Goal: Information Seeking & Learning: Learn about a topic

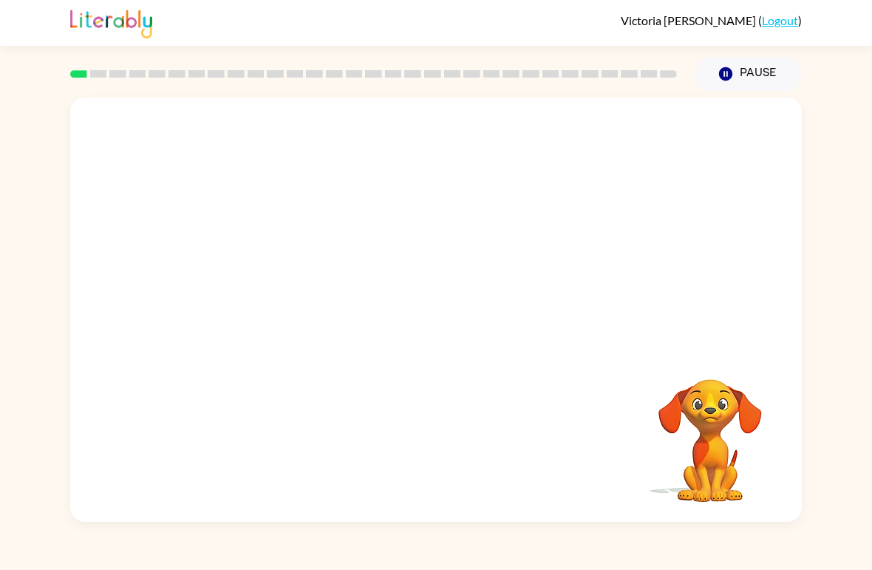
click at [626, 152] on video "Your browser must support playing .mp4 files to use Literably. Please try using…" at bounding box center [436, 223] width 732 height 251
click at [451, 299] on button "button" at bounding box center [436, 317] width 95 height 54
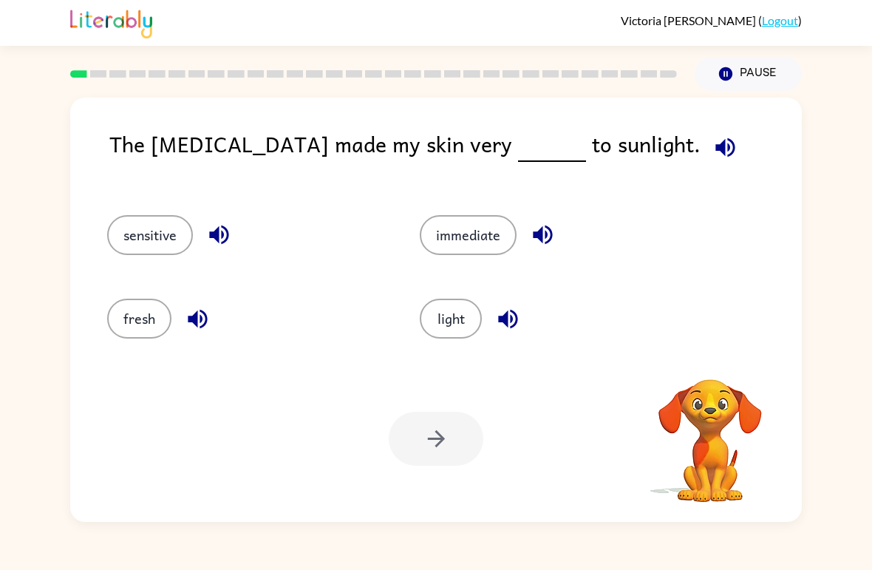
click at [715, 146] on icon "button" at bounding box center [724, 146] width 19 height 19
click at [712, 155] on icon "button" at bounding box center [725, 148] width 26 height 26
click at [715, 149] on icon "button" at bounding box center [724, 146] width 19 height 19
click at [715, 151] on icon "button" at bounding box center [724, 146] width 19 height 19
click at [136, 308] on button "fresh" at bounding box center [139, 319] width 64 height 40
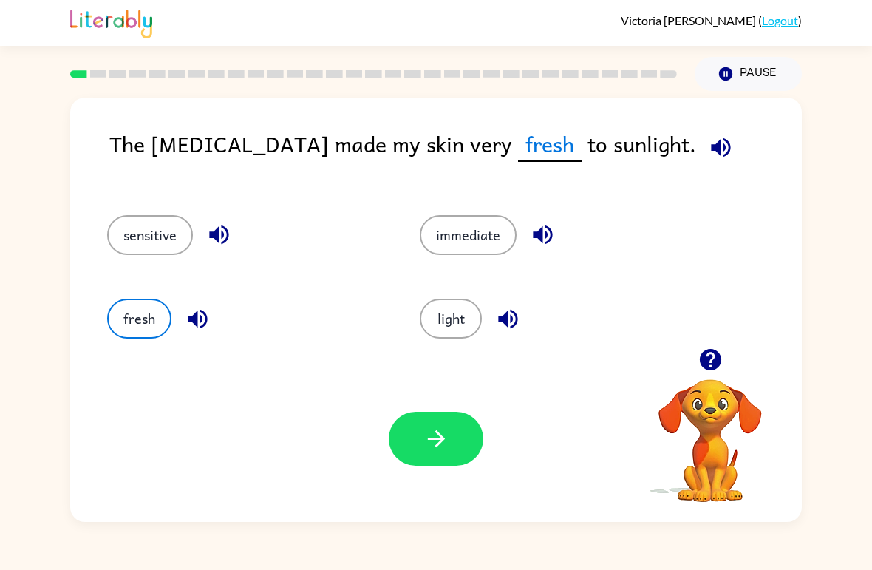
click at [708, 142] on icon "button" at bounding box center [721, 148] width 26 height 26
click at [154, 327] on button "fresh" at bounding box center [139, 319] width 64 height 40
click at [148, 228] on button "sensitive" at bounding box center [150, 235] width 86 height 40
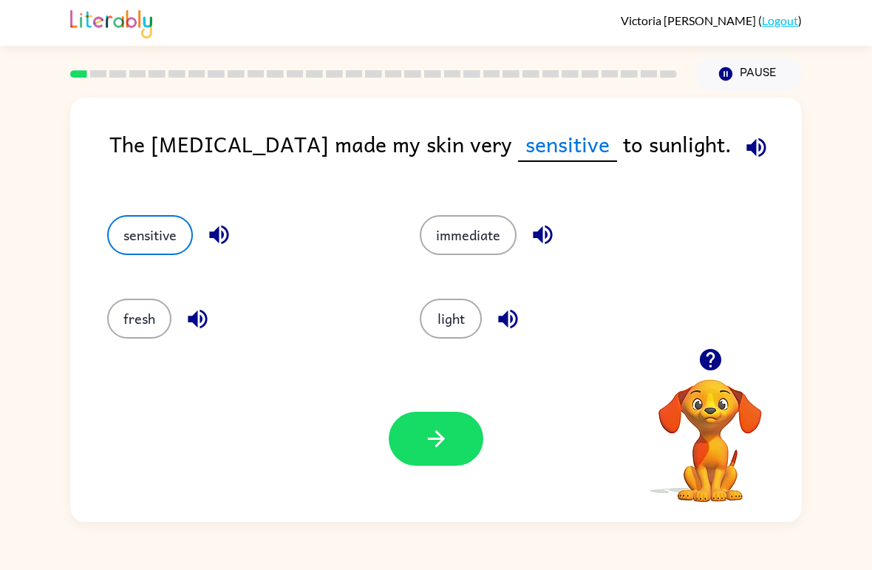
click at [451, 436] on button "button" at bounding box center [436, 439] width 95 height 54
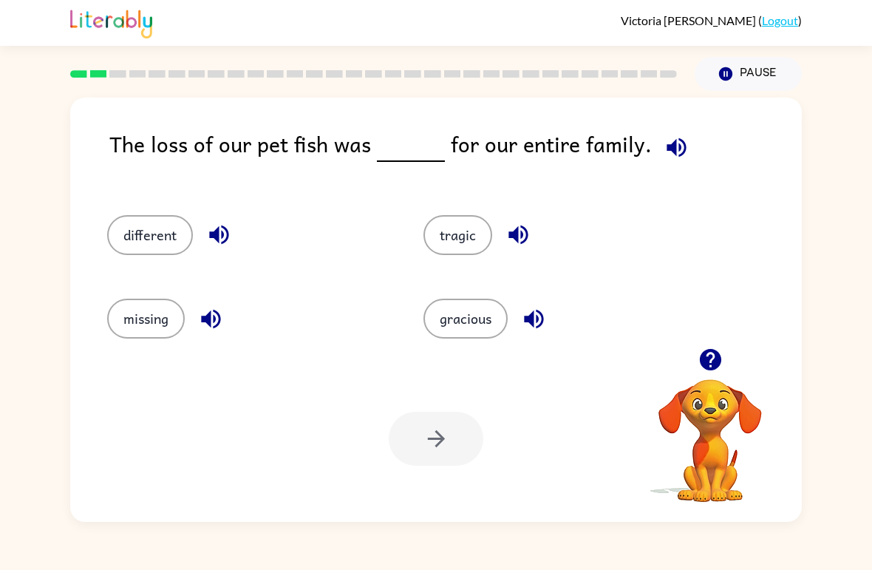
click at [664, 158] on icon "button" at bounding box center [677, 148] width 26 height 26
click at [676, 142] on icon "button" at bounding box center [677, 148] width 26 height 26
click at [661, 132] on button "button" at bounding box center [677, 148] width 38 height 38
click at [664, 138] on icon "button" at bounding box center [677, 148] width 26 height 26
click at [667, 147] on icon "button" at bounding box center [676, 146] width 19 height 19
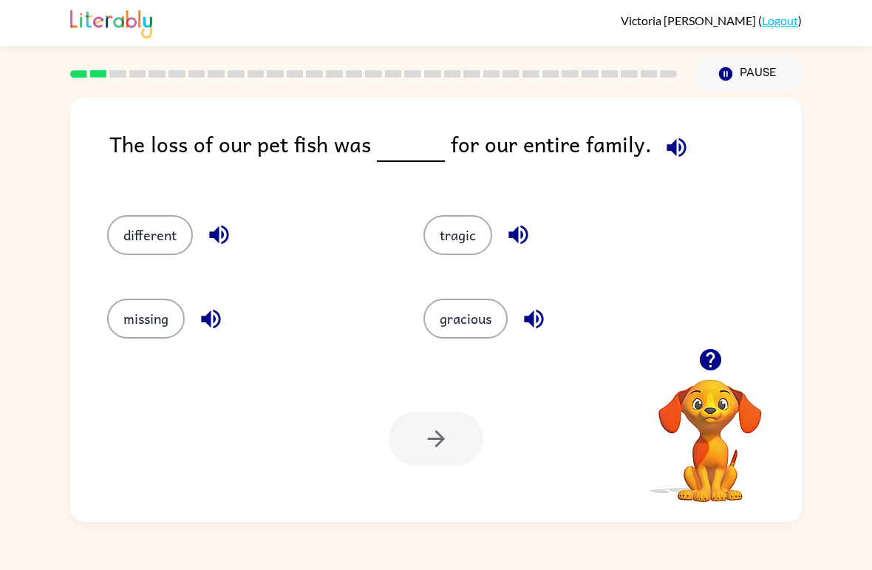
click at [155, 245] on button "different" at bounding box center [150, 235] width 86 height 40
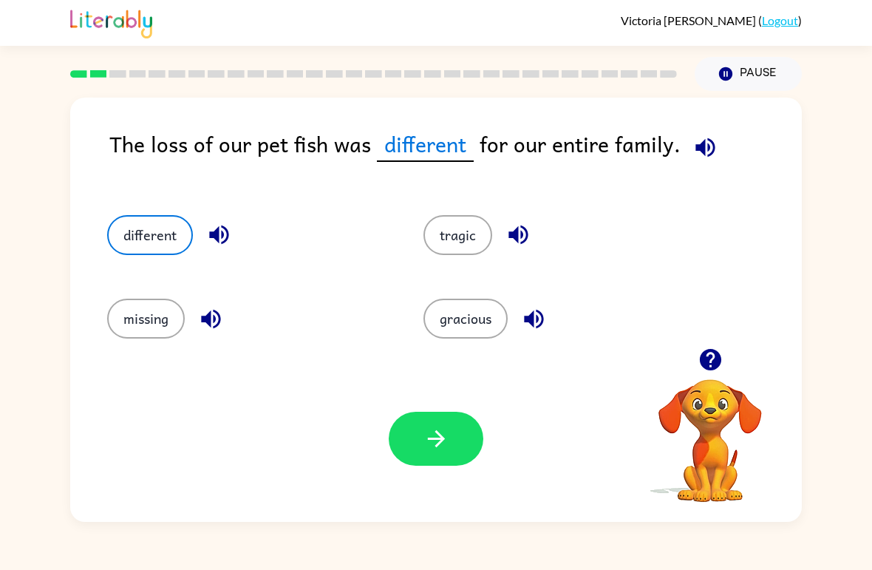
click at [452, 423] on button "button" at bounding box center [436, 439] width 95 height 54
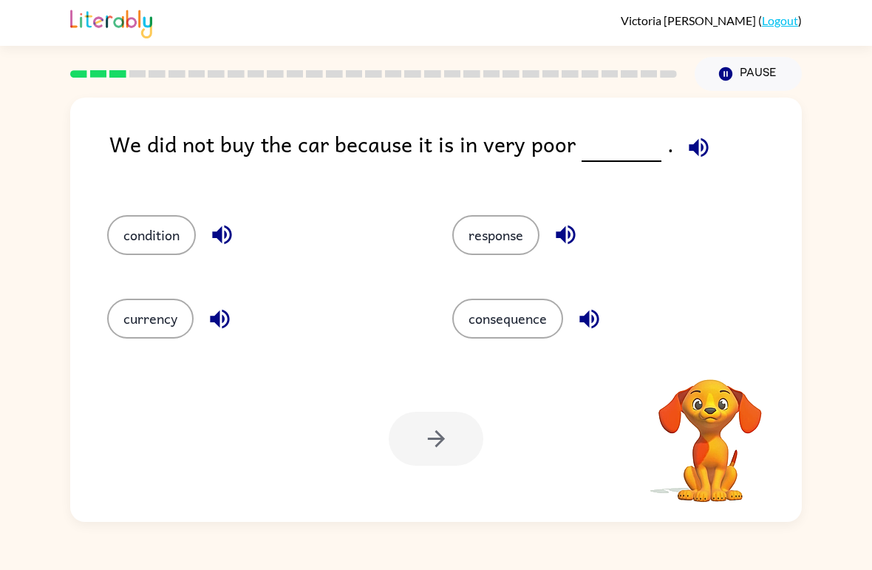
click at [686, 146] on icon "button" at bounding box center [699, 148] width 26 height 26
click at [693, 148] on icon "button" at bounding box center [698, 146] width 19 height 19
click at [698, 149] on icon "button" at bounding box center [698, 146] width 19 height 19
click at [701, 146] on icon "button" at bounding box center [699, 148] width 26 height 26
click at [497, 234] on button "response" at bounding box center [495, 235] width 87 height 40
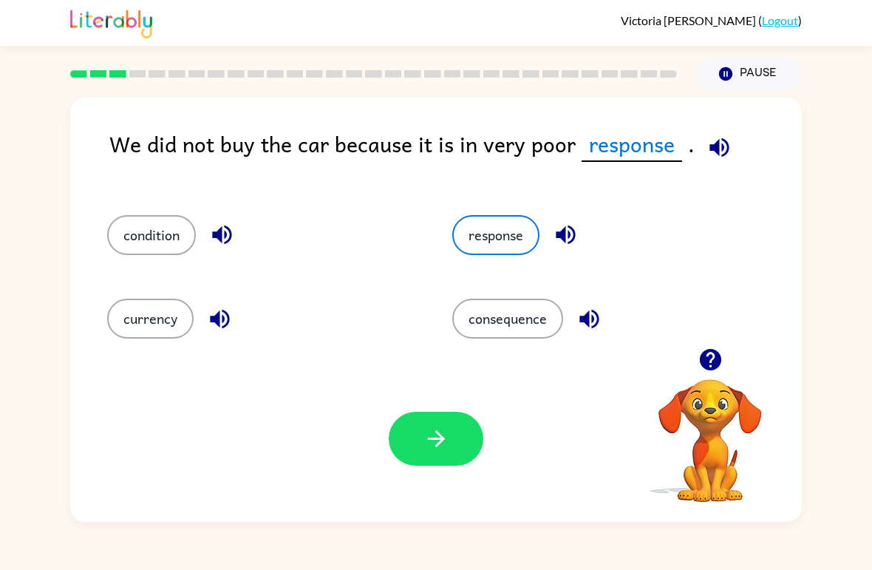
click at [526, 302] on button "consequence" at bounding box center [507, 319] width 111 height 40
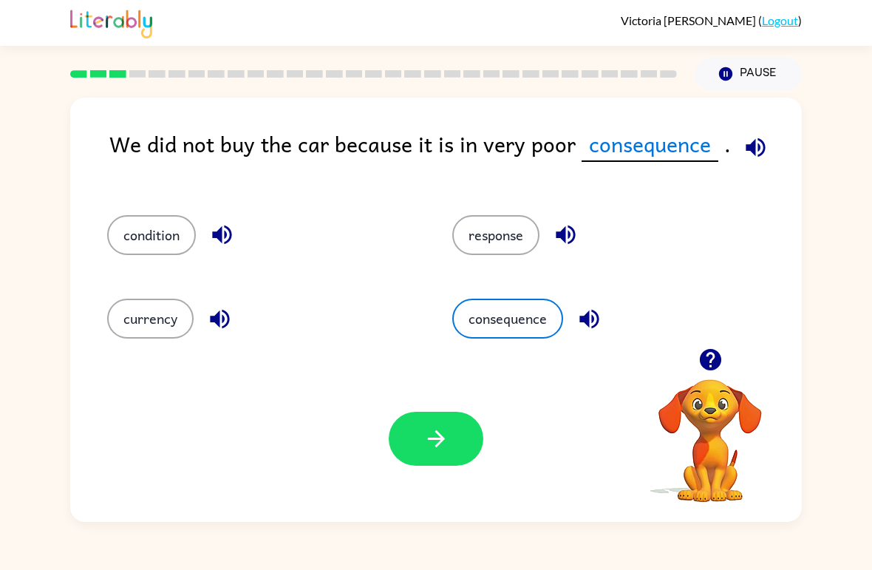
click at [142, 242] on button "condition" at bounding box center [151, 235] width 89 height 40
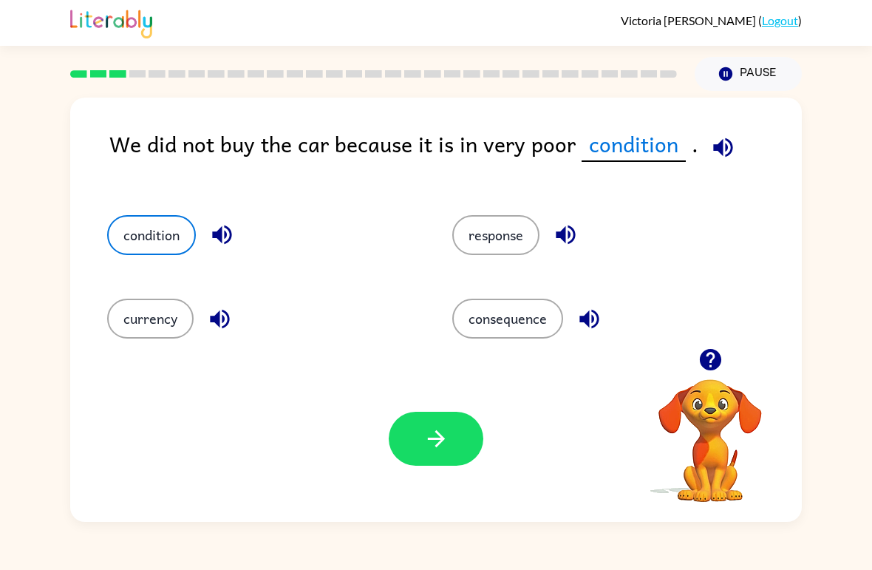
click at [452, 451] on button "button" at bounding box center [436, 439] width 95 height 54
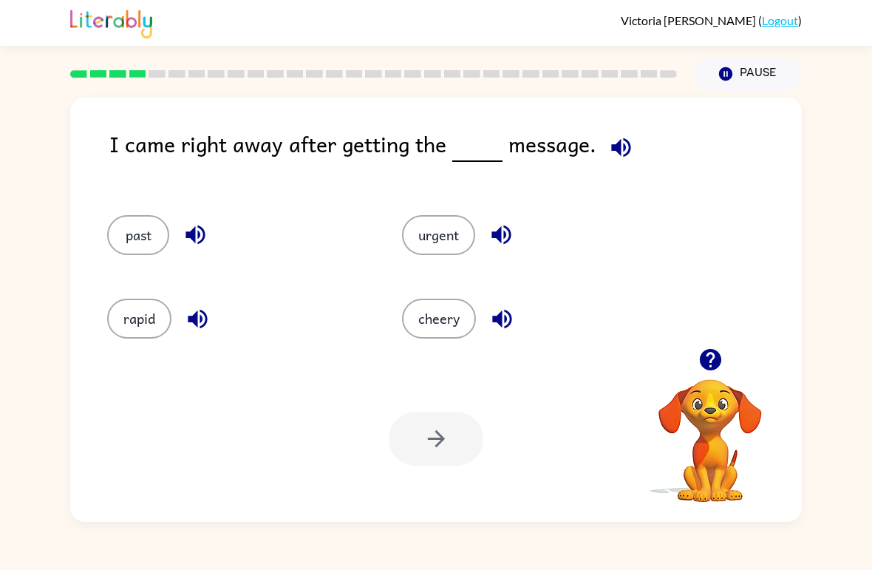
click at [633, 147] on button "button" at bounding box center [621, 148] width 38 height 38
click at [113, 241] on button "past" at bounding box center [138, 235] width 62 height 40
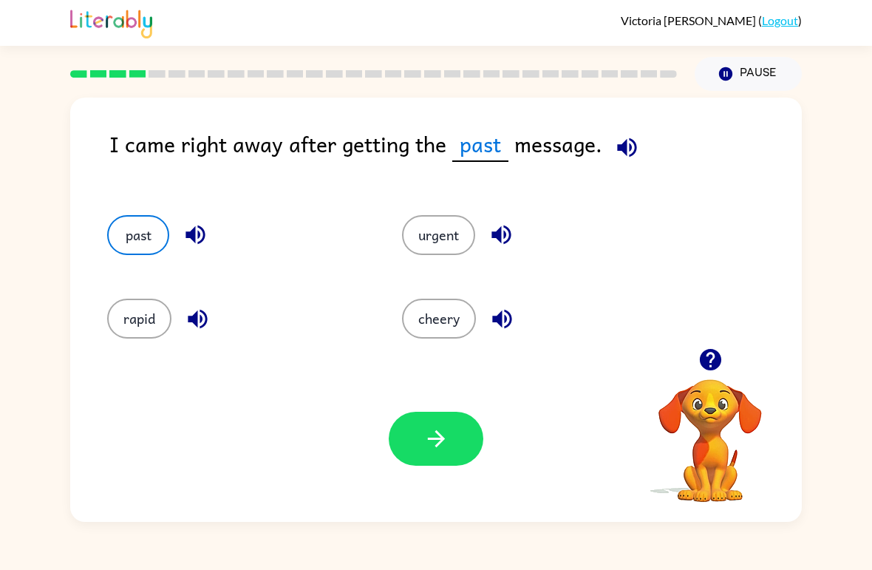
click at [449, 447] on button "button" at bounding box center [436, 439] width 95 height 54
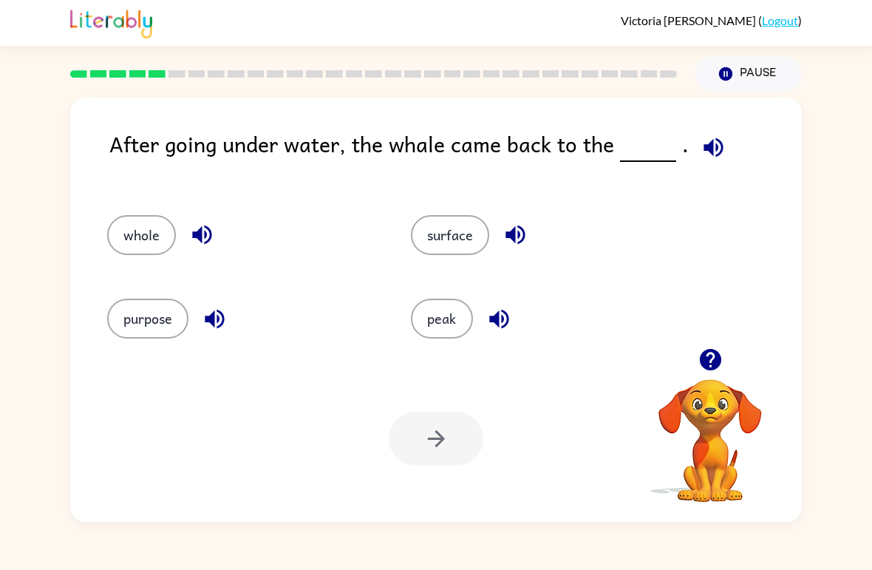
click at [717, 151] on icon "button" at bounding box center [713, 146] width 19 height 19
click at [160, 236] on button "whole" at bounding box center [141, 235] width 69 height 40
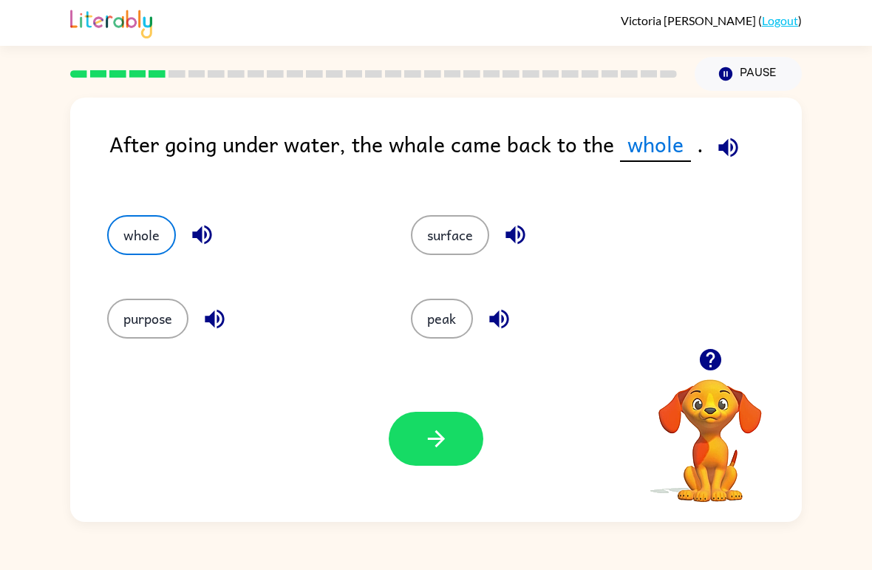
click at [446, 426] on button "button" at bounding box center [436, 439] width 95 height 54
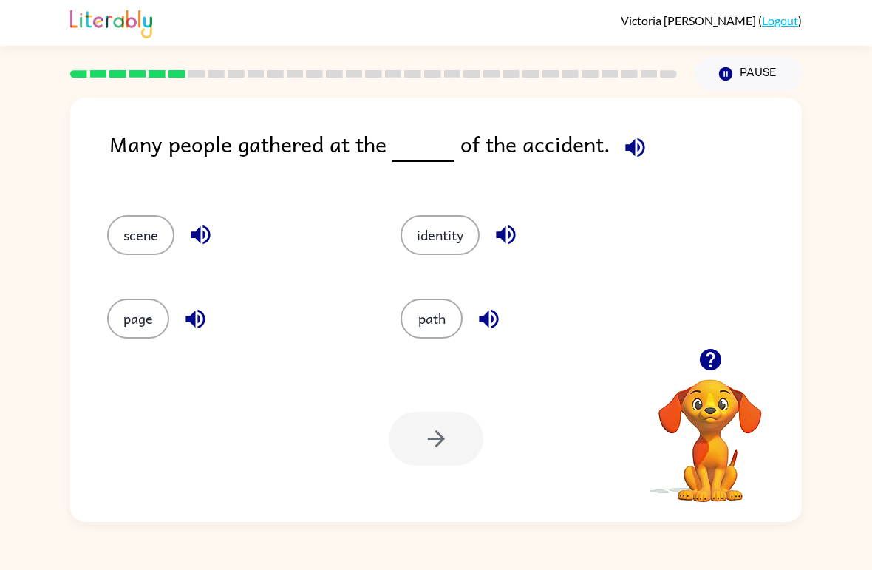
click at [644, 149] on button "button" at bounding box center [635, 148] width 38 height 38
click at [625, 144] on icon "button" at bounding box center [635, 148] width 26 height 26
click at [622, 146] on icon "button" at bounding box center [635, 148] width 26 height 26
click at [606, 167] on div "Many people gathered at the of the accident." at bounding box center [455, 156] width 693 height 58
click at [605, 166] on div "Many people gathered at the of the accident." at bounding box center [455, 156] width 693 height 58
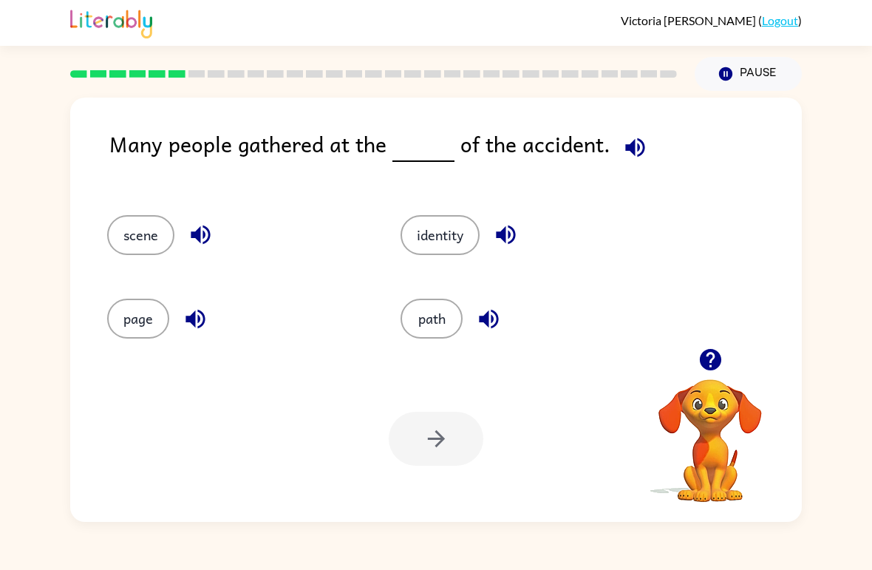
click at [638, 146] on icon "button" at bounding box center [634, 146] width 19 height 19
click at [418, 306] on button "path" at bounding box center [432, 319] width 62 height 40
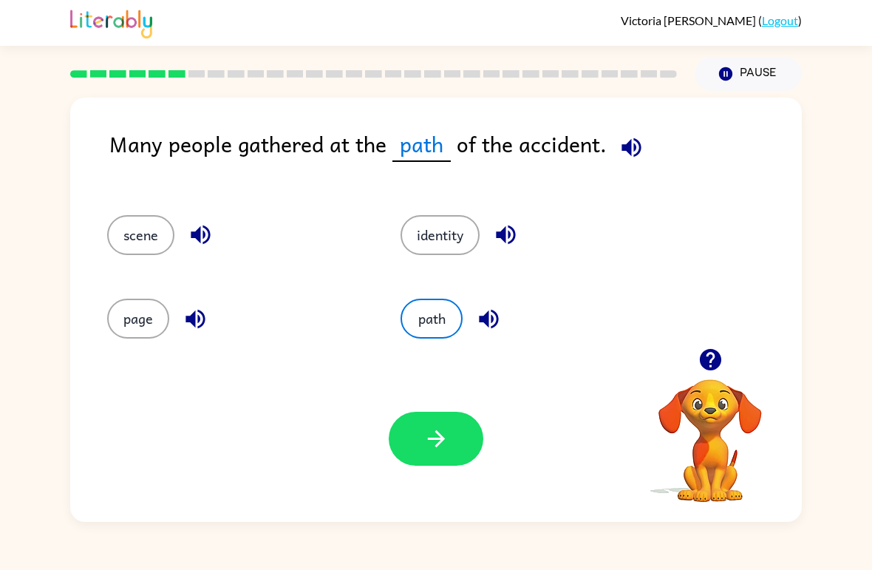
click at [440, 429] on icon "button" at bounding box center [436, 439] width 26 height 26
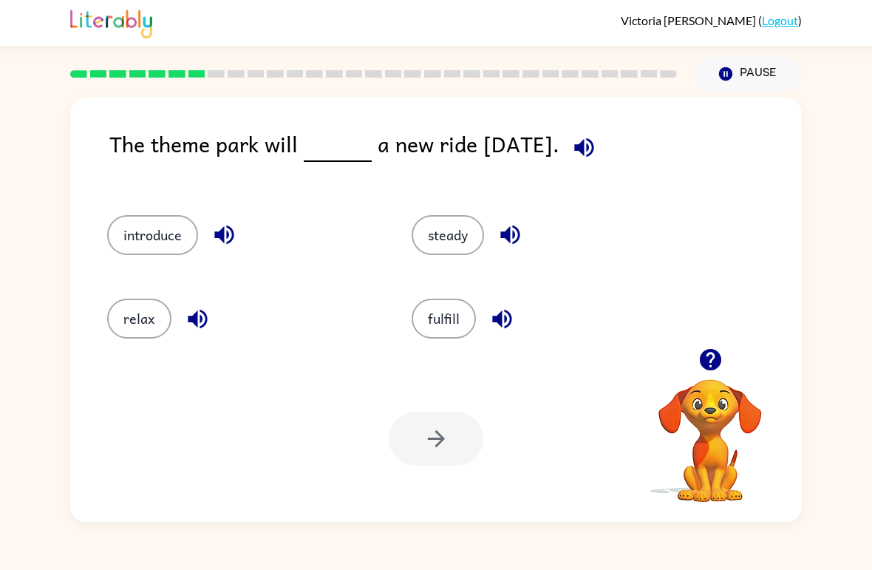
click at [597, 148] on icon "button" at bounding box center [584, 148] width 26 height 26
click at [443, 296] on div "fulfill" at bounding box center [536, 313] width 304 height 84
click at [446, 333] on button "fulfill" at bounding box center [444, 319] width 64 height 40
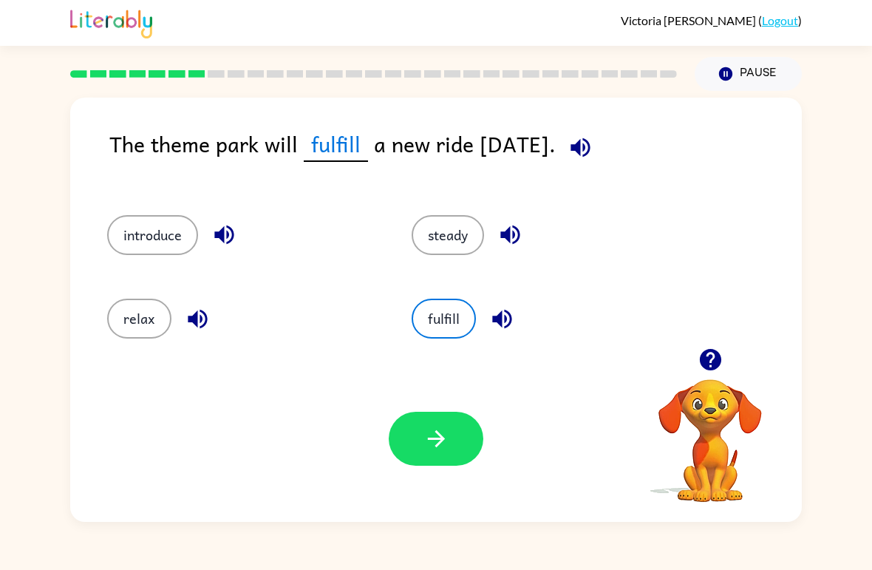
click at [435, 453] on button "button" at bounding box center [436, 439] width 95 height 54
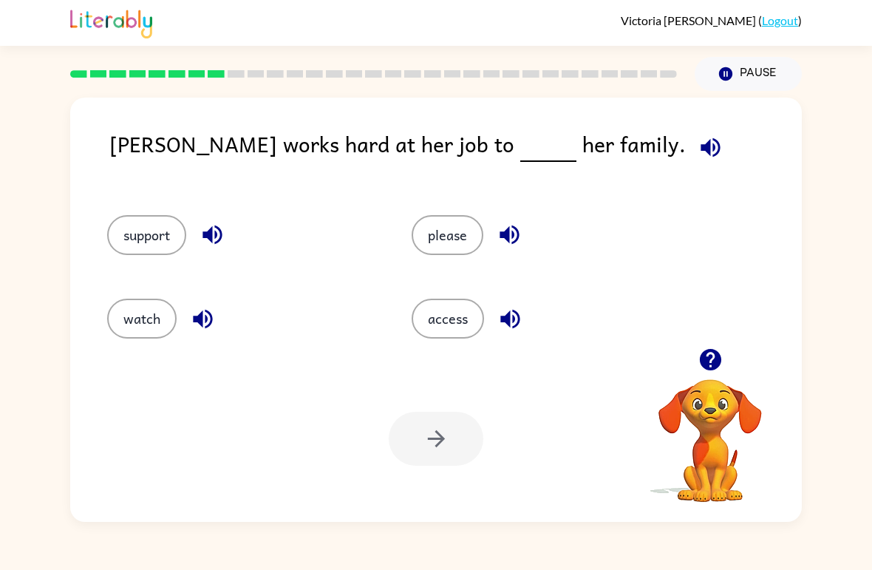
click at [698, 136] on icon "button" at bounding box center [711, 148] width 26 height 26
click at [701, 145] on icon "button" at bounding box center [710, 146] width 19 height 19
click at [701, 147] on icon "button" at bounding box center [710, 146] width 19 height 19
click at [698, 138] on icon "button" at bounding box center [711, 148] width 26 height 26
click at [153, 328] on button "watch" at bounding box center [141, 319] width 69 height 40
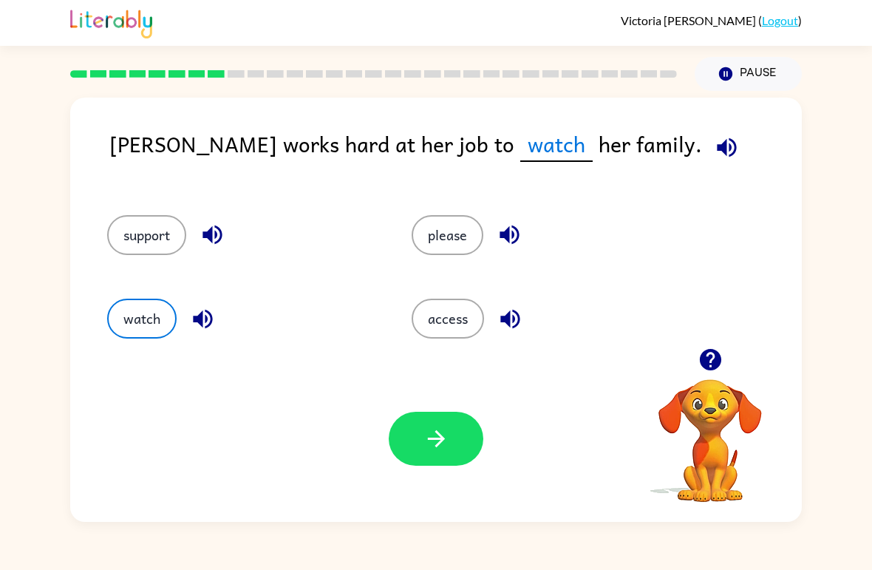
click at [423, 430] on icon "button" at bounding box center [436, 439] width 26 height 26
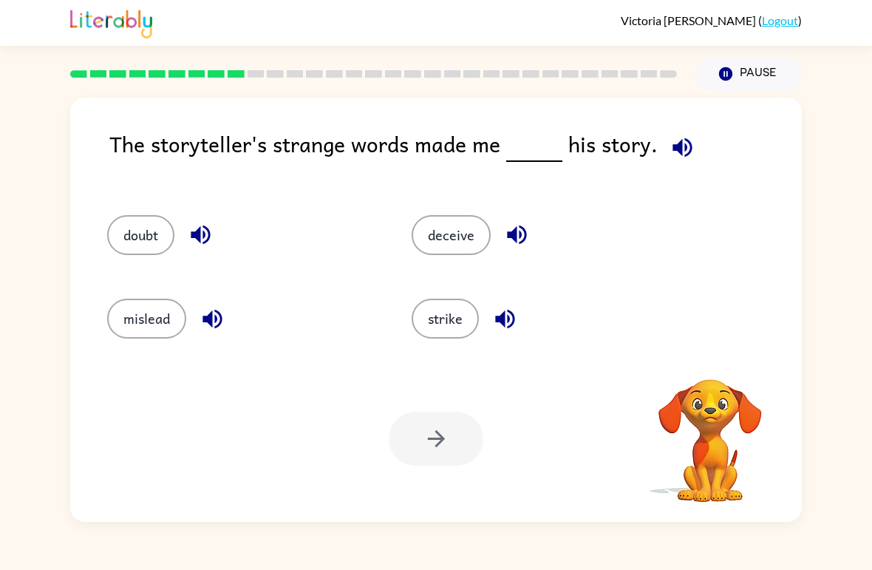
click at [684, 143] on icon "button" at bounding box center [682, 146] width 19 height 19
click at [693, 133] on span at bounding box center [680, 143] width 44 height 33
click at [693, 132] on span at bounding box center [680, 143] width 44 height 33
click at [664, 142] on button "button" at bounding box center [683, 148] width 38 height 38
click at [152, 240] on button "doubt" at bounding box center [140, 235] width 67 height 40
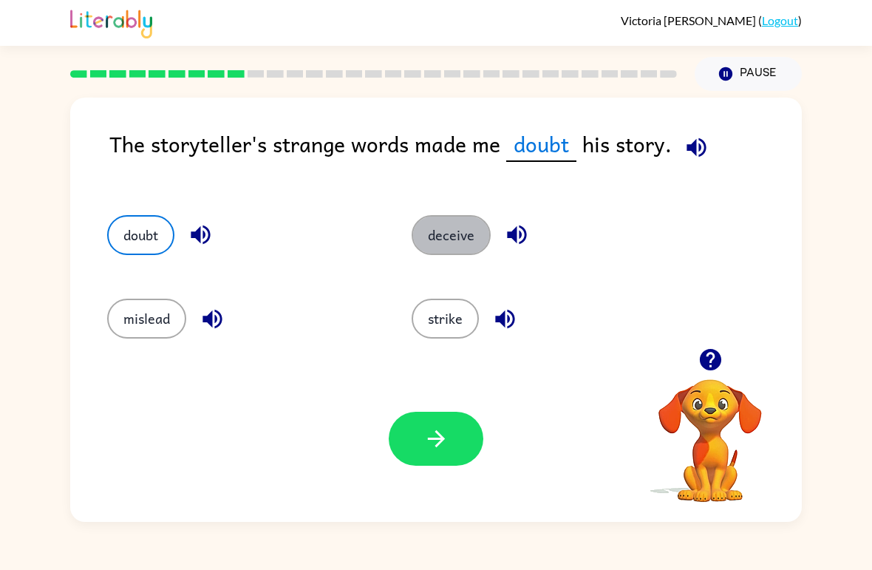
click at [483, 241] on button "deceive" at bounding box center [451, 235] width 79 height 40
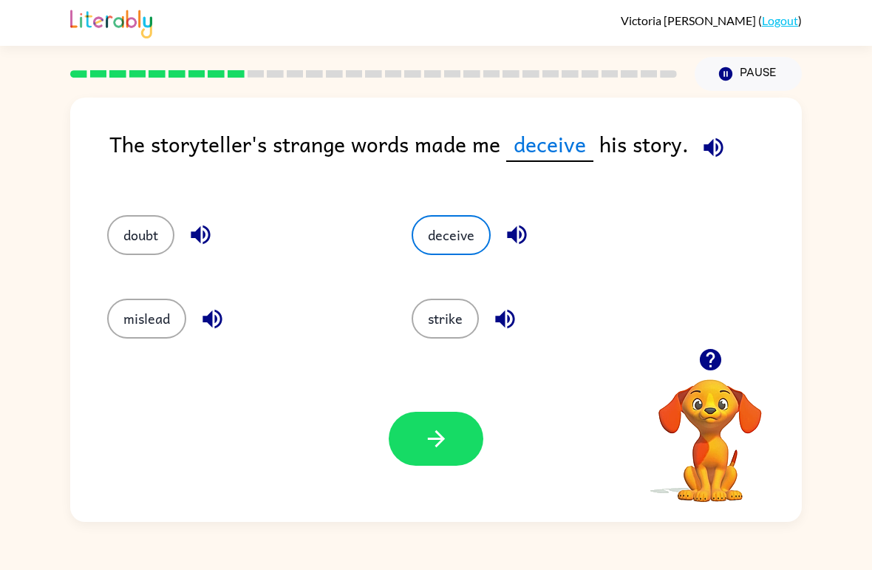
click at [449, 452] on button "button" at bounding box center [436, 439] width 95 height 54
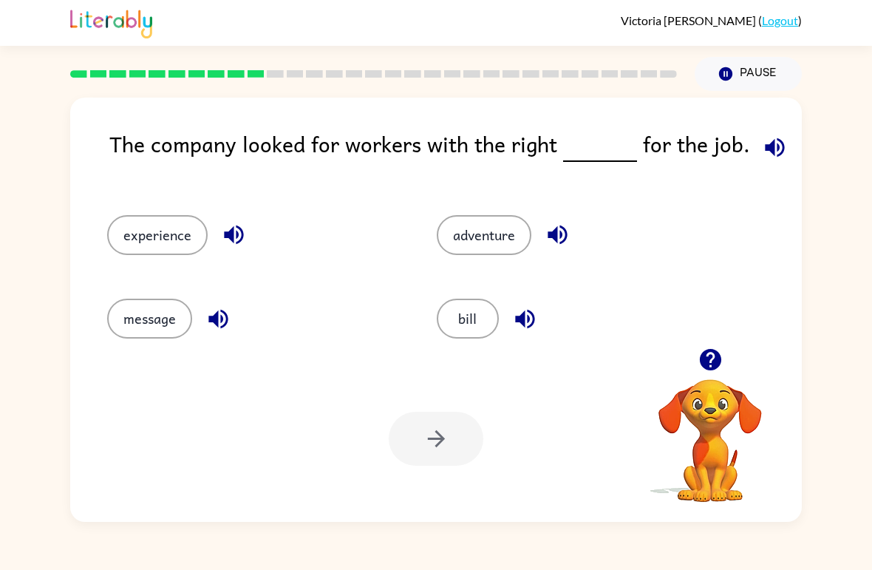
click at [772, 154] on icon "button" at bounding box center [775, 148] width 26 height 26
click at [775, 152] on icon "button" at bounding box center [774, 146] width 19 height 19
click at [184, 231] on button "experience" at bounding box center [157, 235] width 101 height 40
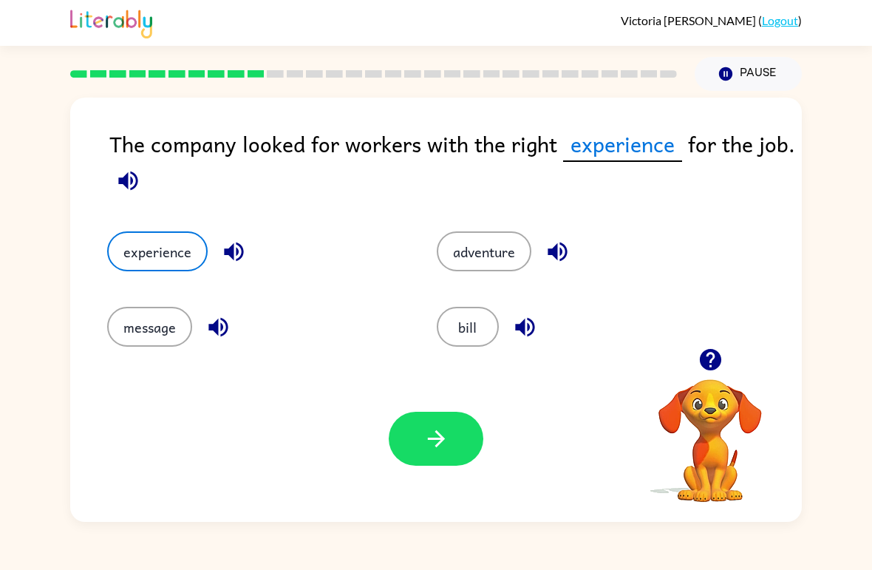
click at [438, 442] on icon "button" at bounding box center [436, 439] width 26 height 26
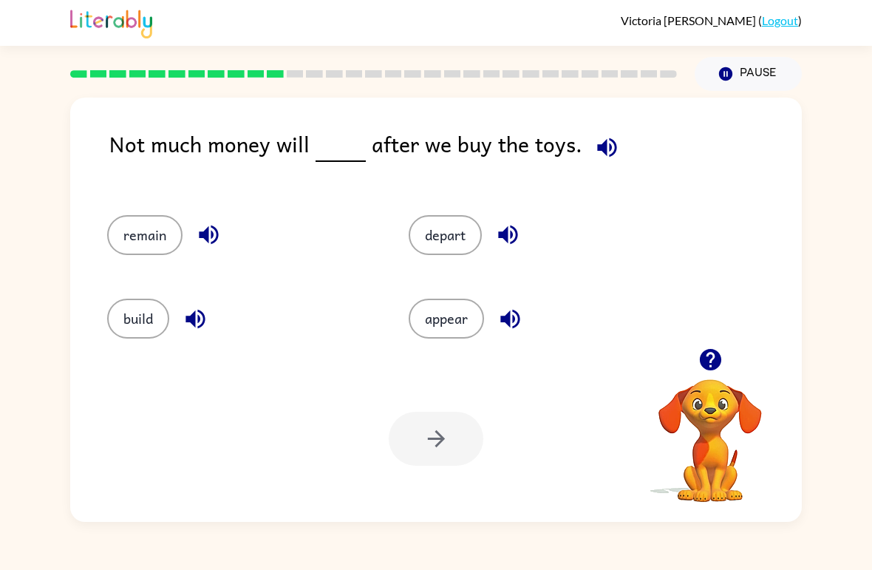
click at [600, 148] on icon "button" at bounding box center [606, 146] width 19 height 19
click at [599, 149] on icon "button" at bounding box center [606, 146] width 19 height 19
click at [121, 312] on button "build" at bounding box center [138, 319] width 62 height 40
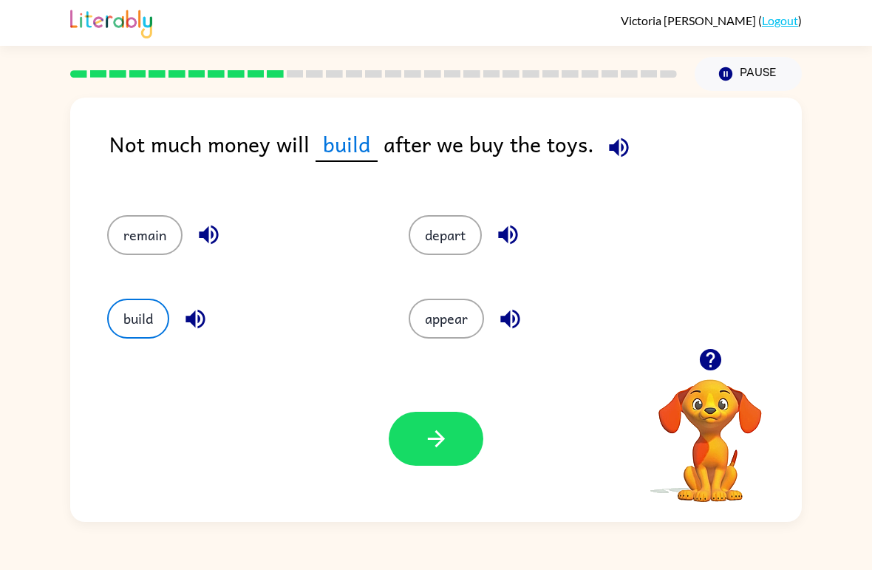
click at [457, 265] on div "depart" at bounding box center [532, 229] width 302 height 84
click at [431, 245] on button "depart" at bounding box center [445, 235] width 73 height 40
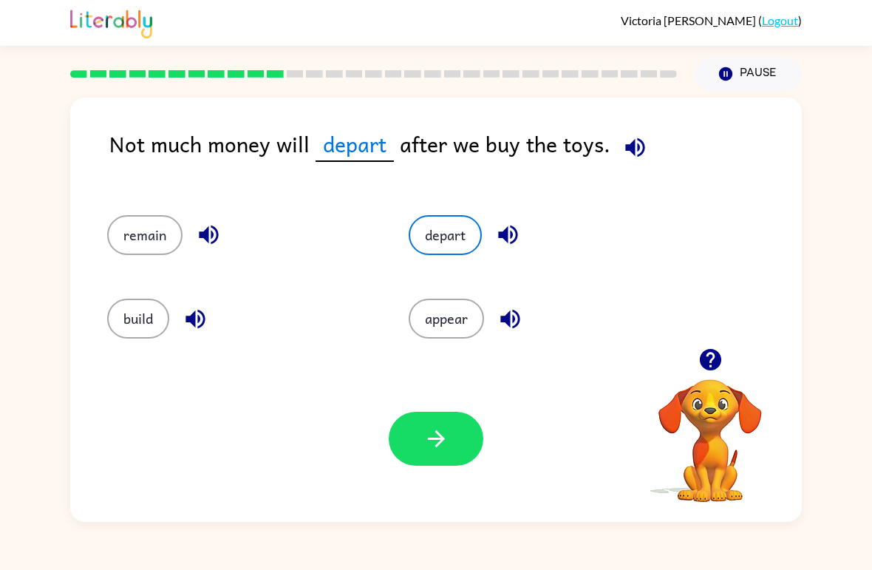
click at [406, 437] on button "button" at bounding box center [436, 439] width 95 height 54
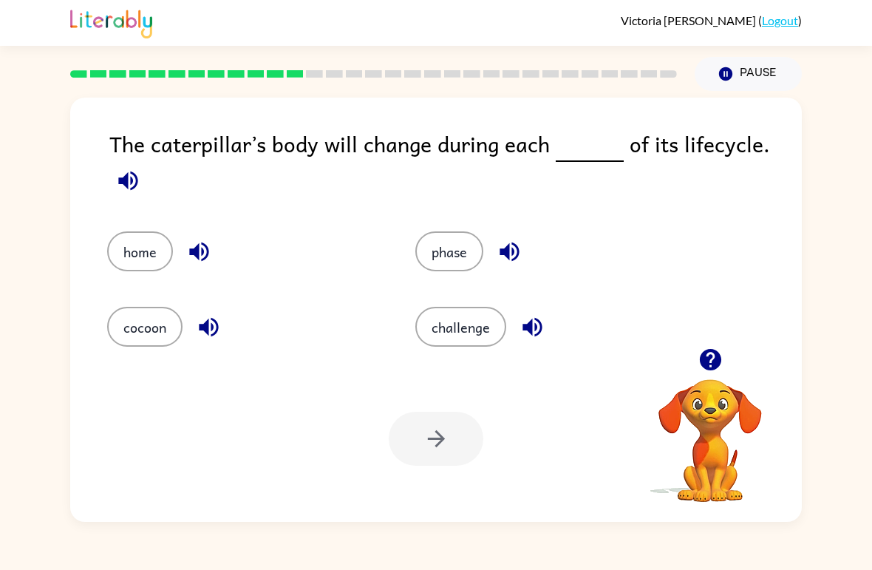
click at [126, 188] on icon "button" at bounding box center [127, 180] width 19 height 19
click at [129, 181] on icon "button" at bounding box center [128, 181] width 26 height 26
click at [137, 259] on button "home" at bounding box center [140, 251] width 66 height 40
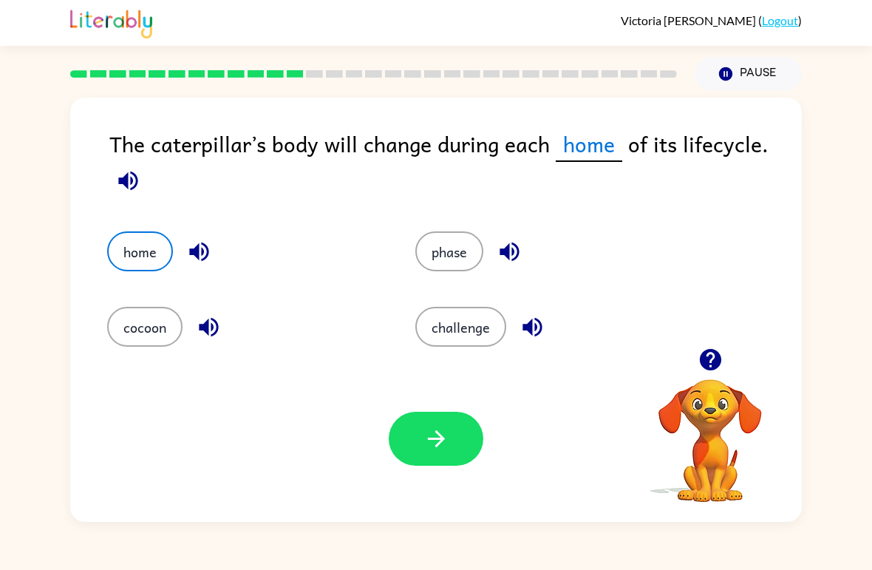
click at [421, 429] on button "button" at bounding box center [436, 439] width 95 height 54
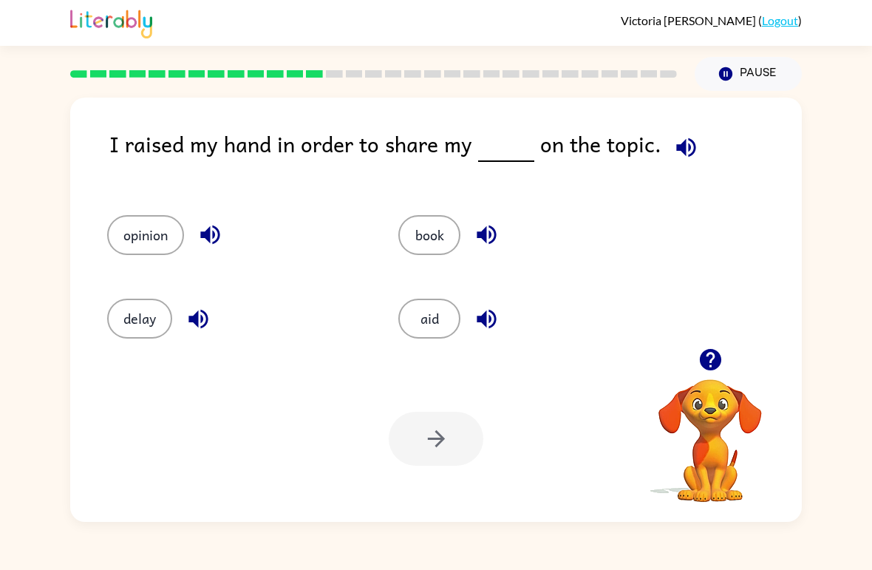
click at [691, 154] on icon "button" at bounding box center [686, 148] width 26 height 26
click at [673, 140] on icon "button" at bounding box center [686, 148] width 26 height 26
click at [449, 248] on button "book" at bounding box center [429, 235] width 62 height 40
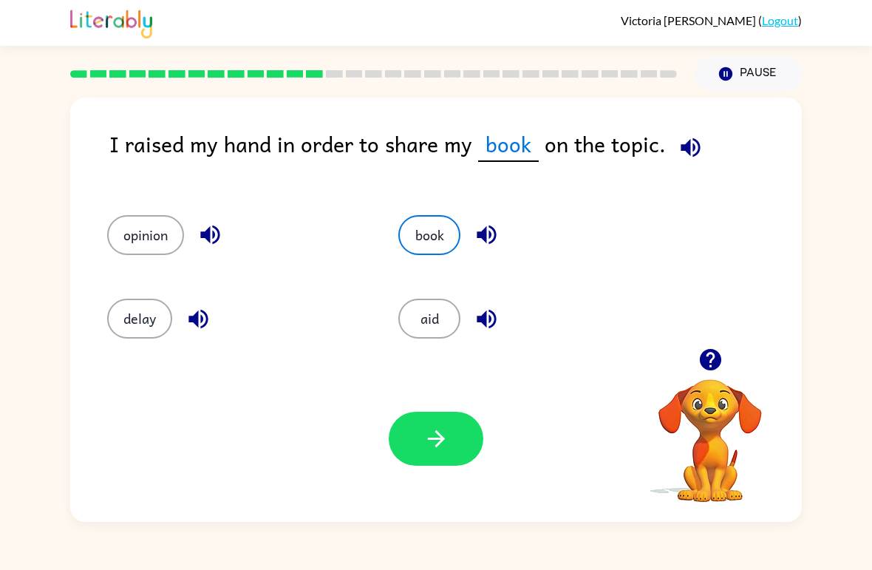
click at [147, 248] on button "opinion" at bounding box center [145, 235] width 77 height 40
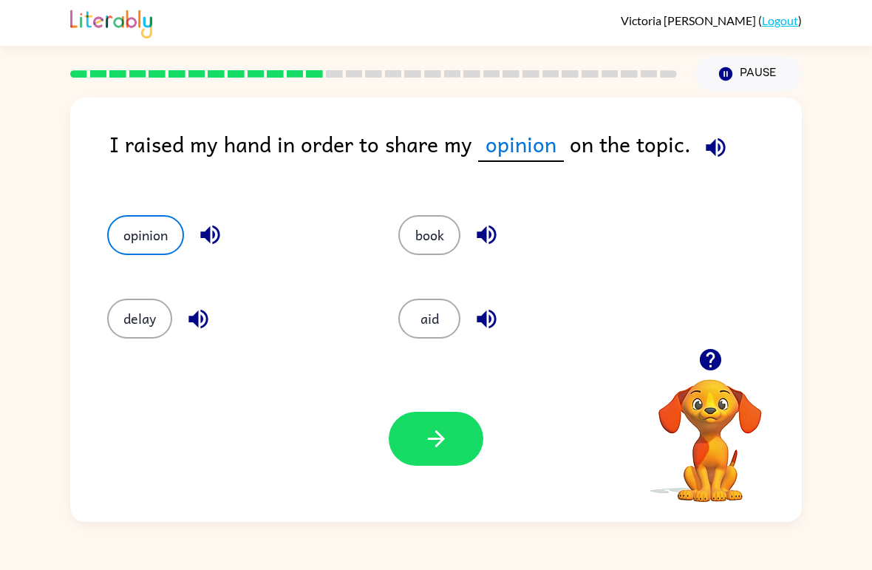
click at [438, 427] on icon "button" at bounding box center [436, 439] width 26 height 26
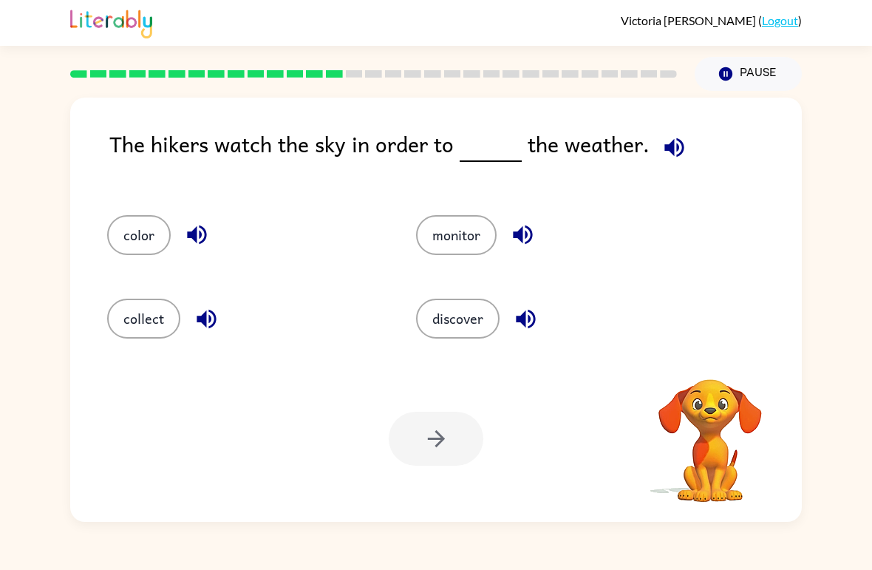
click at [674, 157] on icon "button" at bounding box center [673, 146] width 19 height 19
click at [684, 159] on button "button" at bounding box center [675, 148] width 38 height 38
click at [678, 154] on icon "button" at bounding box center [674, 148] width 26 height 26
click at [656, 118] on div "The hikers watch the sky in order to the weather. color monitor collect discove…" at bounding box center [436, 310] width 732 height 424
click at [687, 152] on button "button" at bounding box center [675, 148] width 38 height 38
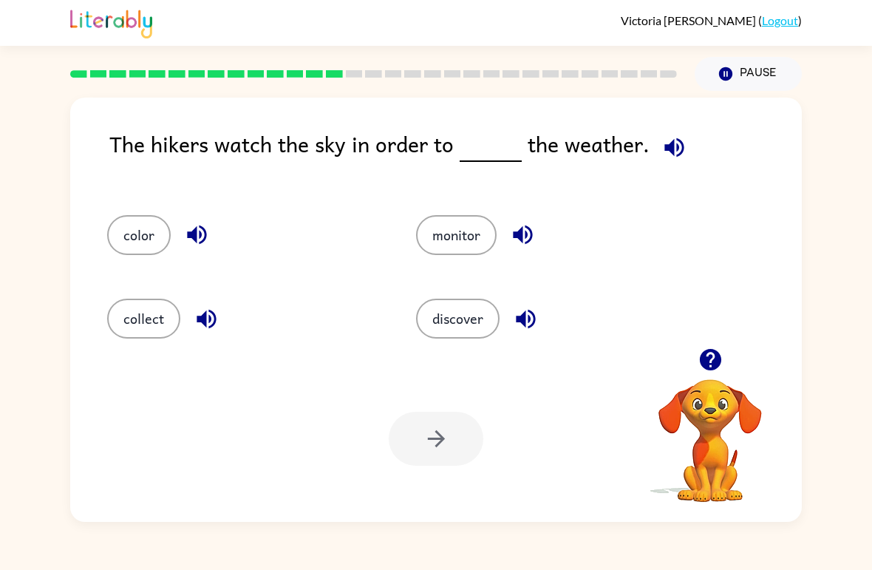
click at [134, 311] on button "collect" at bounding box center [143, 319] width 73 height 40
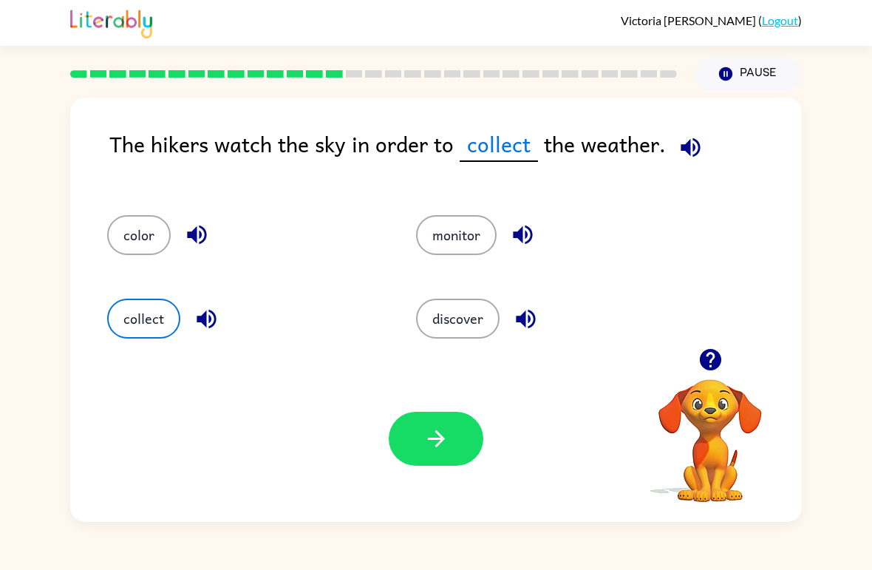
click at [477, 456] on button "button" at bounding box center [436, 439] width 95 height 54
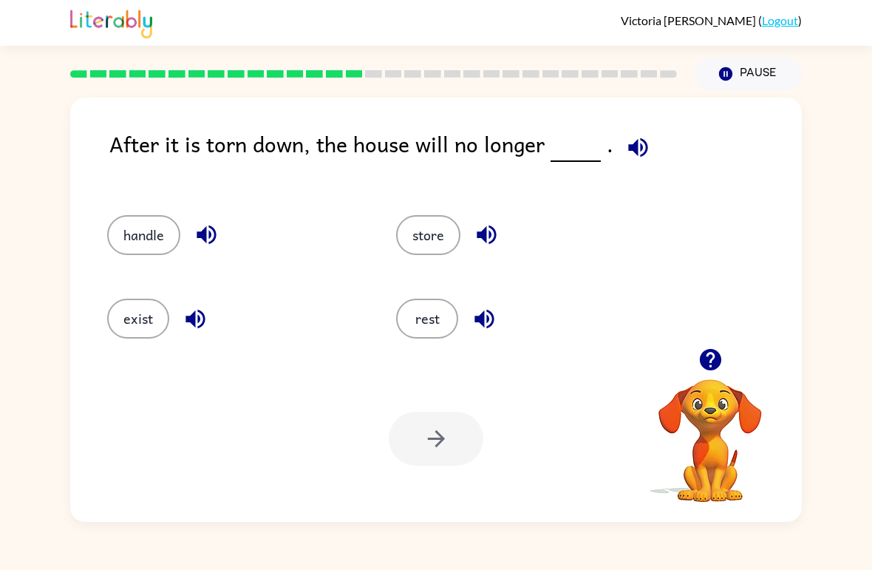
click at [645, 156] on icon "button" at bounding box center [638, 148] width 26 height 26
click at [625, 153] on icon "button" at bounding box center [638, 148] width 26 height 26
click at [637, 159] on icon "button" at bounding box center [638, 148] width 26 height 26
click at [639, 138] on icon "button" at bounding box center [638, 148] width 26 height 26
click at [420, 237] on button "store" at bounding box center [428, 235] width 64 height 40
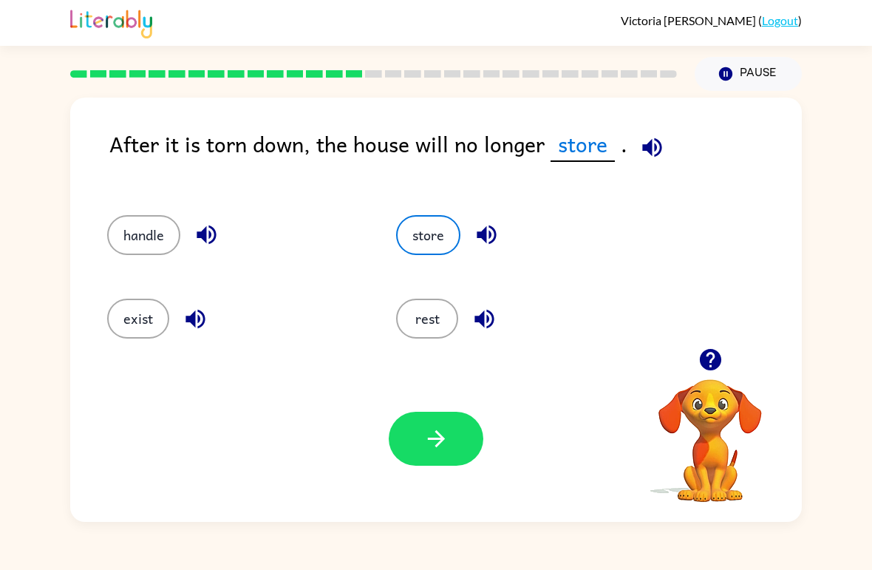
click at [143, 330] on button "exist" at bounding box center [138, 319] width 62 height 40
click at [439, 462] on button "button" at bounding box center [436, 439] width 95 height 54
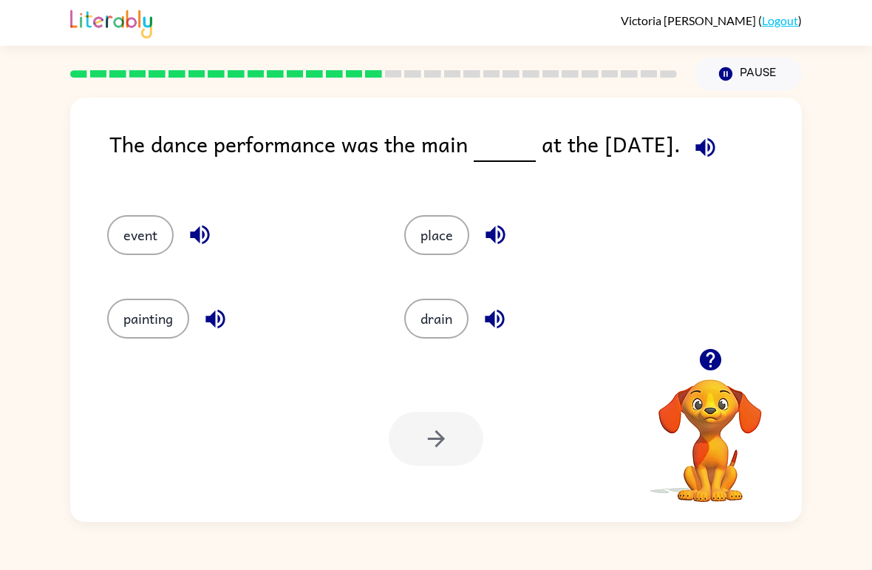
click at [723, 152] on button "button" at bounding box center [706, 148] width 38 height 38
click at [709, 150] on icon "button" at bounding box center [706, 148] width 26 height 26
click at [437, 307] on button "drain" at bounding box center [436, 319] width 64 height 40
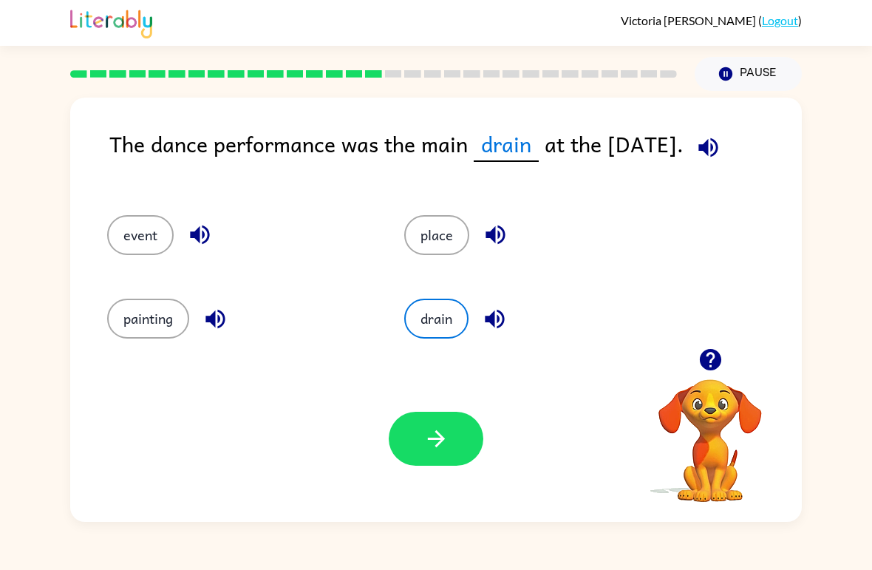
click at [700, 154] on icon "button" at bounding box center [708, 148] width 26 height 26
click at [431, 432] on icon "button" at bounding box center [436, 439] width 26 height 26
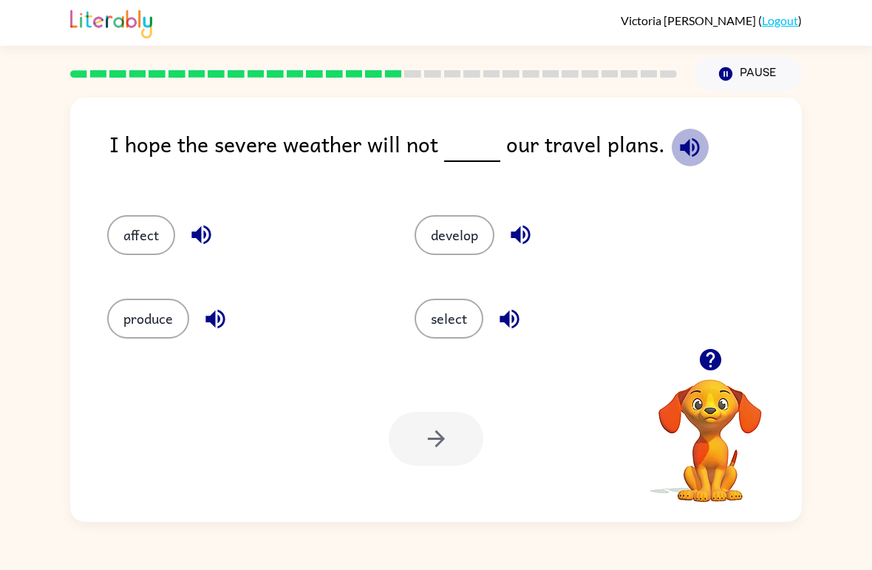
click at [677, 147] on icon "button" at bounding box center [690, 148] width 26 height 26
click at [126, 338] on button "produce" at bounding box center [148, 319] width 82 height 40
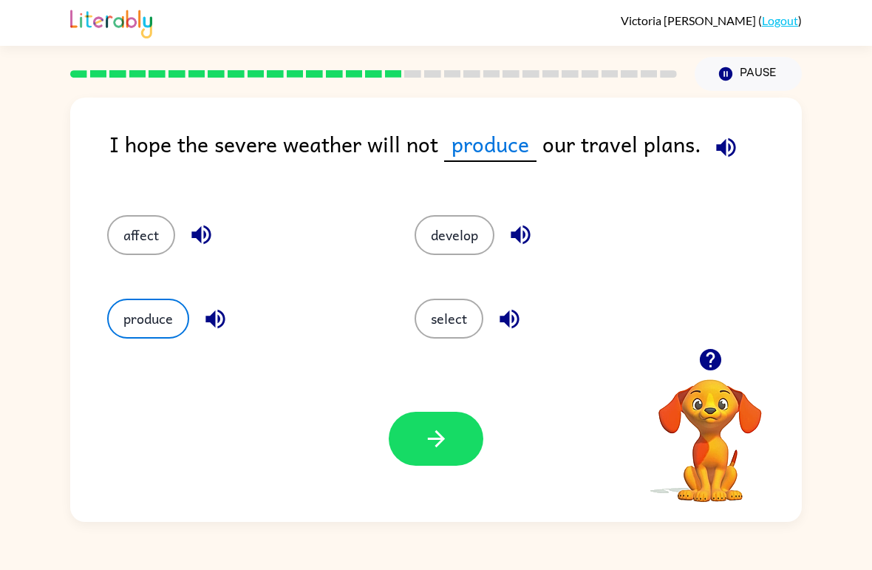
click at [155, 247] on button "affect" at bounding box center [141, 235] width 68 height 40
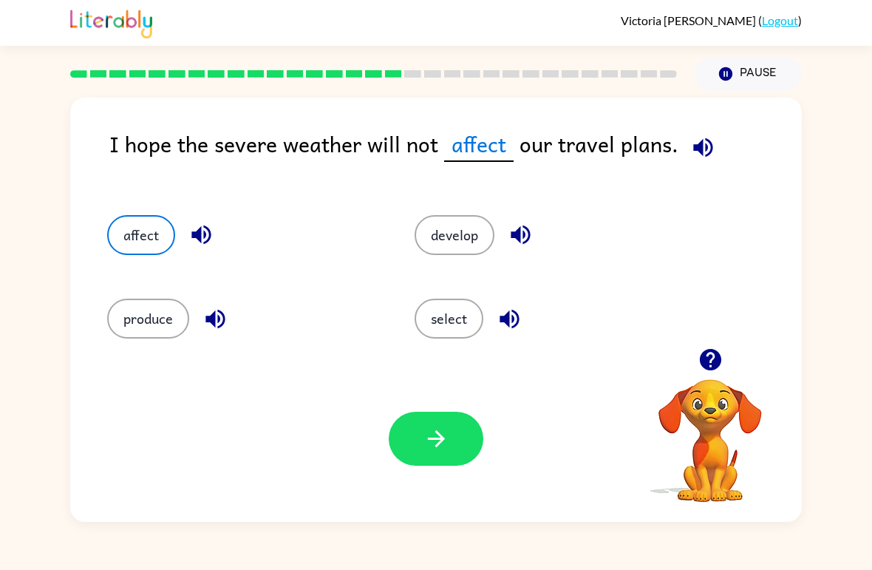
click at [434, 439] on icon "button" at bounding box center [435, 438] width 17 height 17
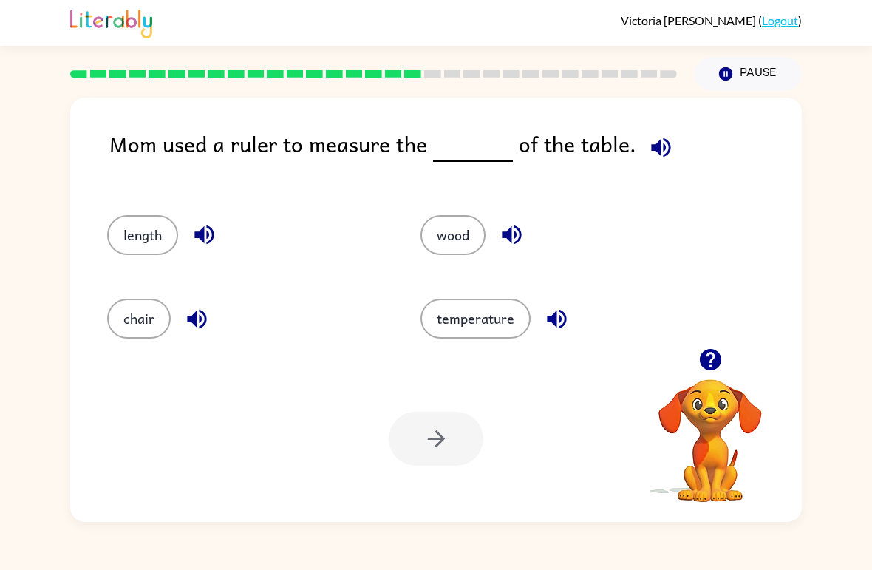
click at [655, 152] on icon "button" at bounding box center [661, 148] width 26 height 26
click at [666, 152] on icon "button" at bounding box center [661, 148] width 26 height 26
click at [140, 245] on button "length" at bounding box center [142, 235] width 71 height 40
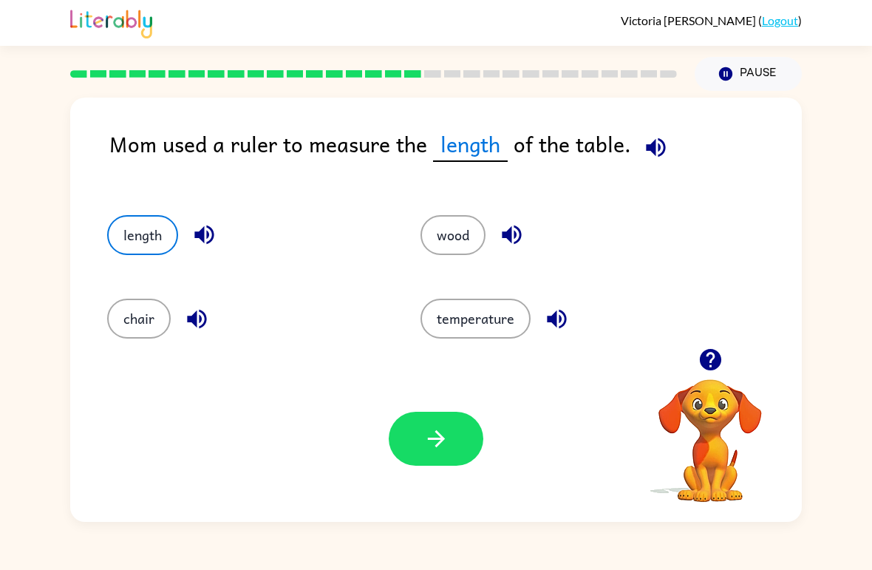
click at [446, 425] on button "button" at bounding box center [436, 439] width 95 height 54
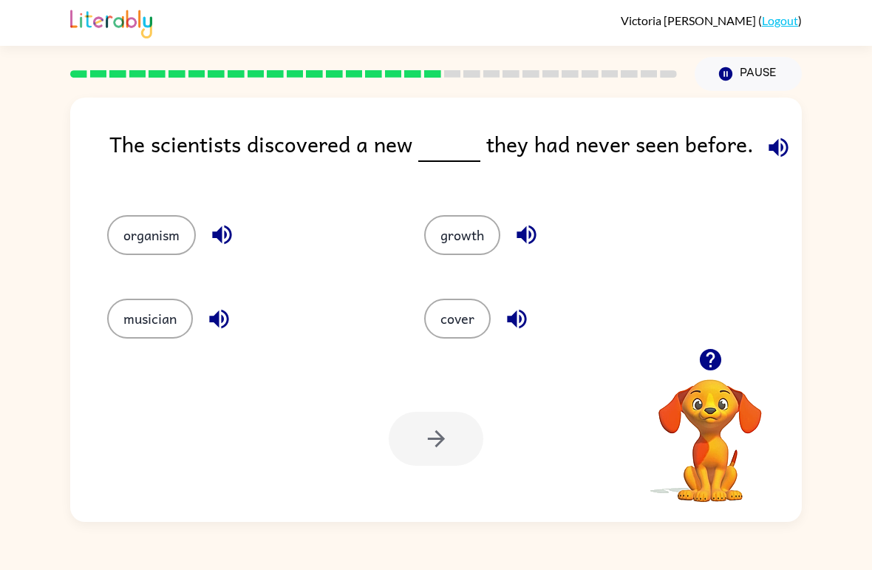
click at [780, 155] on icon "button" at bounding box center [779, 148] width 26 height 26
click at [475, 225] on button "growth" at bounding box center [462, 235] width 76 height 40
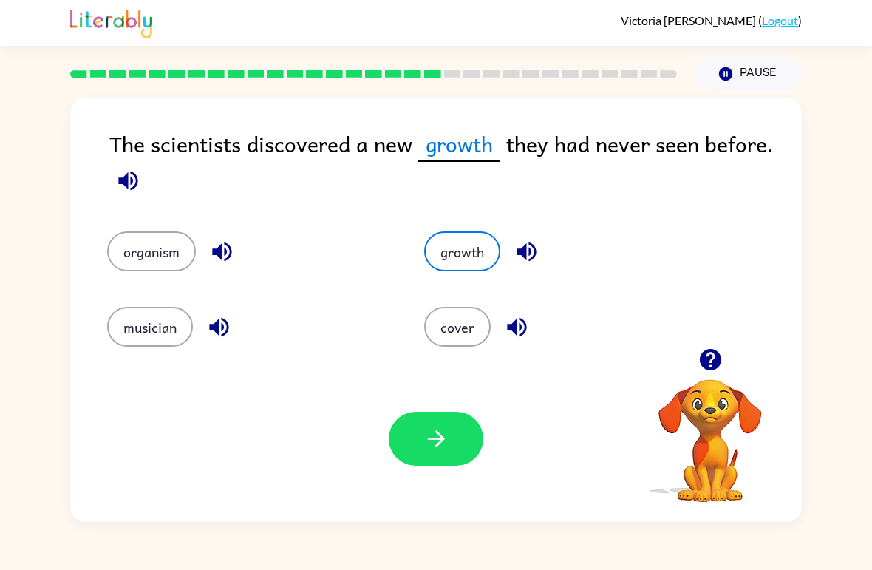
click at [439, 418] on button "button" at bounding box center [436, 439] width 95 height 54
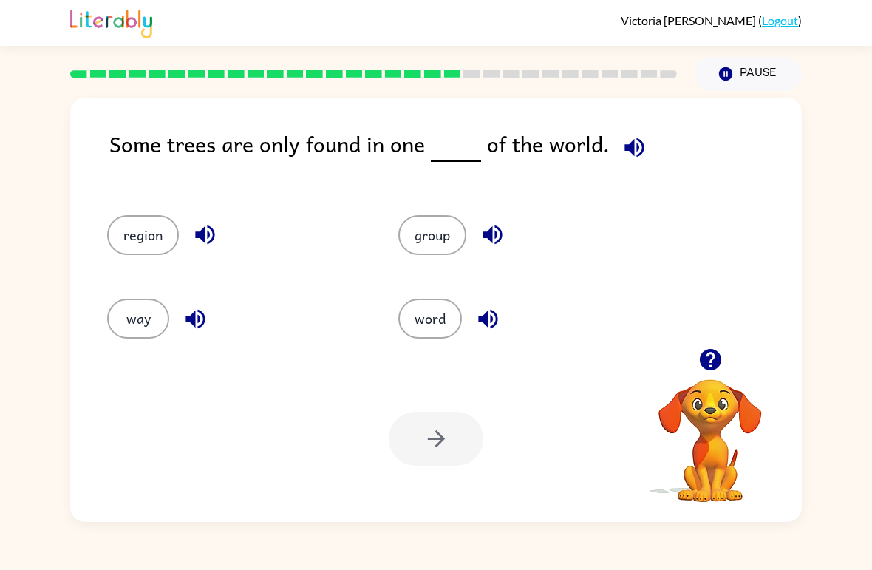
click at [622, 158] on icon "button" at bounding box center [635, 148] width 26 height 26
click at [636, 143] on icon "button" at bounding box center [635, 148] width 26 height 26
click at [644, 146] on button "button" at bounding box center [635, 148] width 38 height 38
click at [619, 133] on button "button" at bounding box center [635, 148] width 38 height 38
click at [631, 152] on icon "button" at bounding box center [634, 146] width 19 height 19
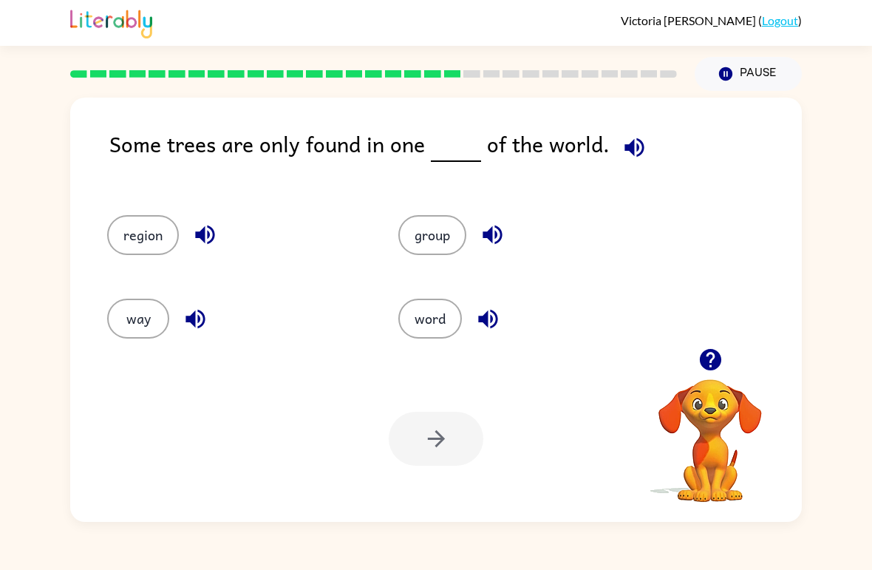
click at [610, 130] on span at bounding box center [632, 143] width 44 height 33
click at [610, 129] on span at bounding box center [632, 143] width 44 height 33
click at [635, 144] on icon "button" at bounding box center [634, 146] width 19 height 19
click at [631, 141] on icon "button" at bounding box center [634, 146] width 19 height 19
click at [438, 234] on button "group" at bounding box center [432, 235] width 68 height 40
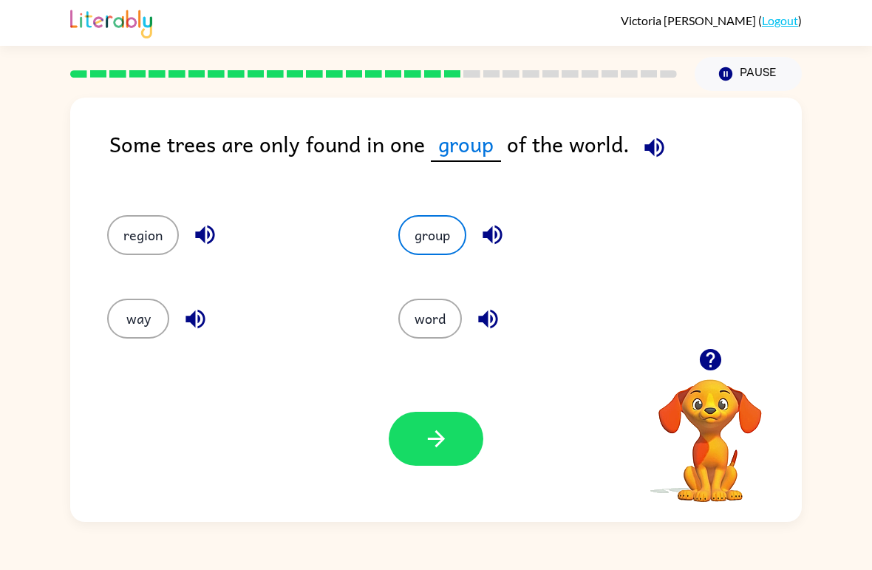
click at [440, 418] on button "button" at bounding box center [436, 439] width 95 height 54
click at [436, 432] on div at bounding box center [436, 439] width 95 height 54
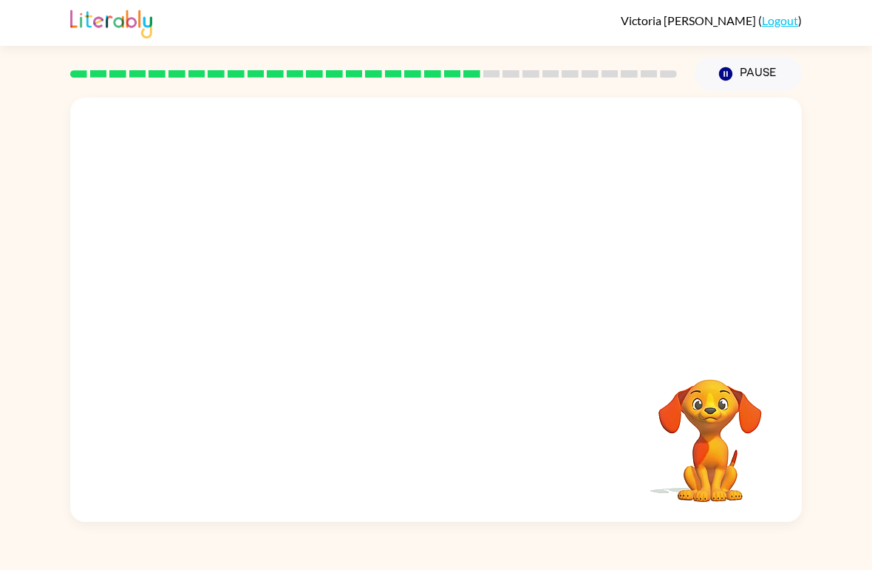
click at [315, 293] on video "Your browser must support playing .mp4 files to use Literably. Please try using…" at bounding box center [436, 223] width 732 height 251
click at [315, 292] on video "Your browser must support playing .mp4 files to use Literably. Please try using…" at bounding box center [436, 223] width 732 height 251
click at [314, 311] on video "Your browser must support playing .mp4 files to use Literably. Please try using…" at bounding box center [436, 223] width 732 height 251
click at [448, 313] on div at bounding box center [436, 317] width 95 height 54
click at [486, 316] on div at bounding box center [436, 310] width 732 height 424
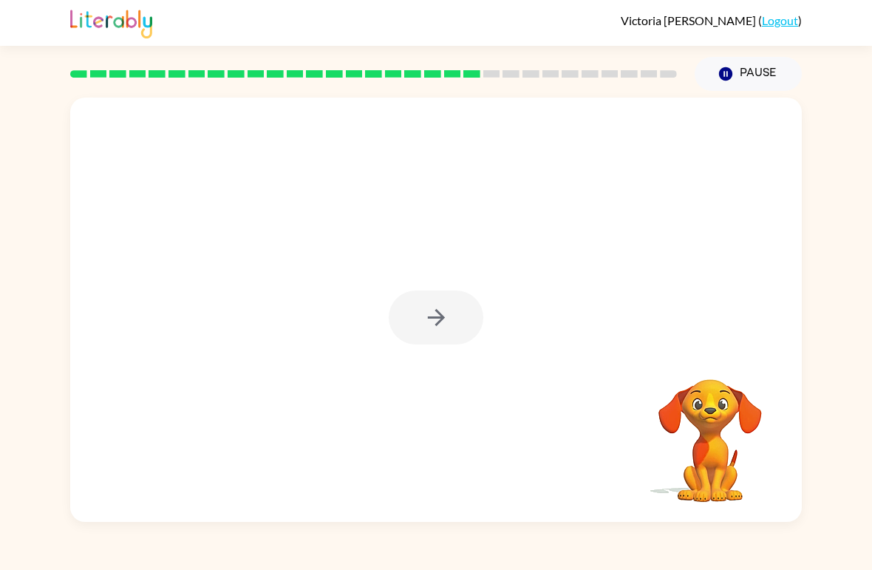
click at [447, 318] on div at bounding box center [436, 317] width 95 height 54
click at [452, 323] on button "button" at bounding box center [436, 317] width 95 height 54
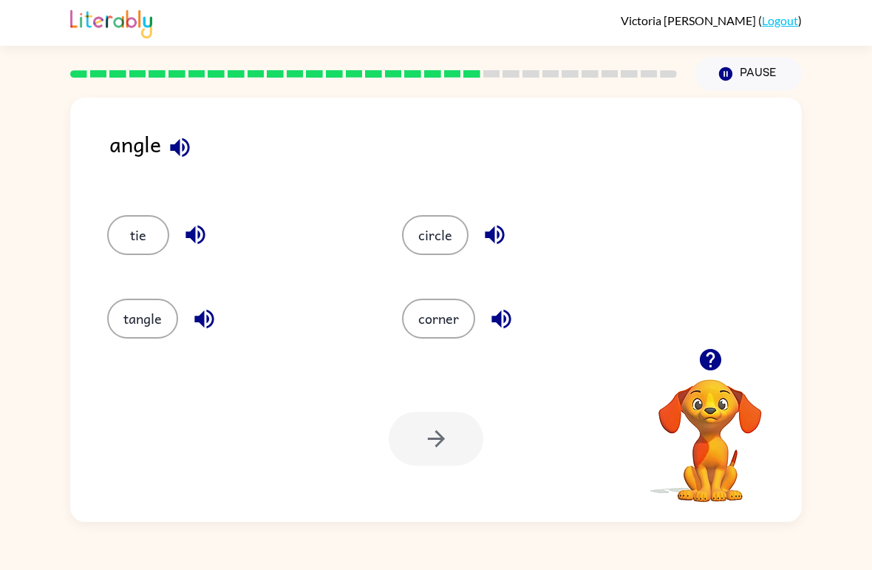
click at [148, 312] on button "tangle" at bounding box center [142, 319] width 71 height 40
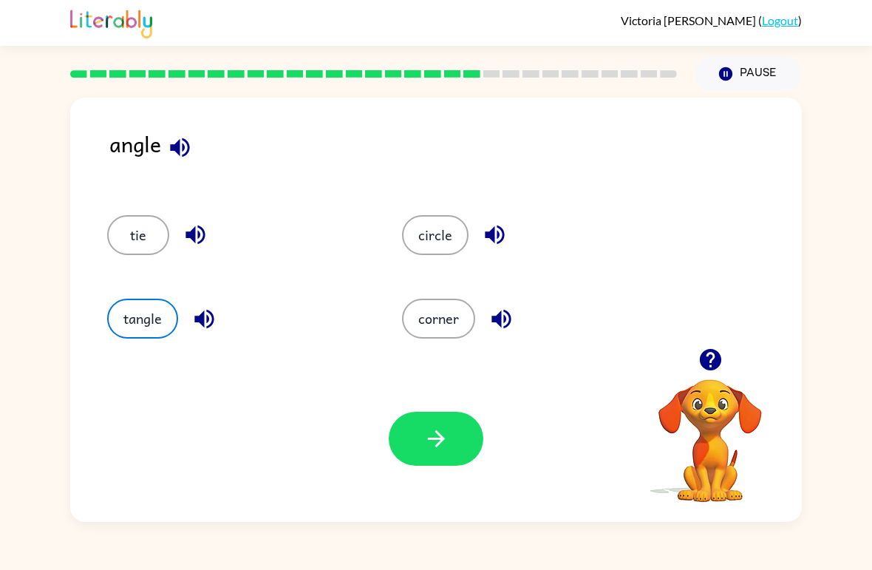
click at [418, 443] on button "button" at bounding box center [436, 439] width 95 height 54
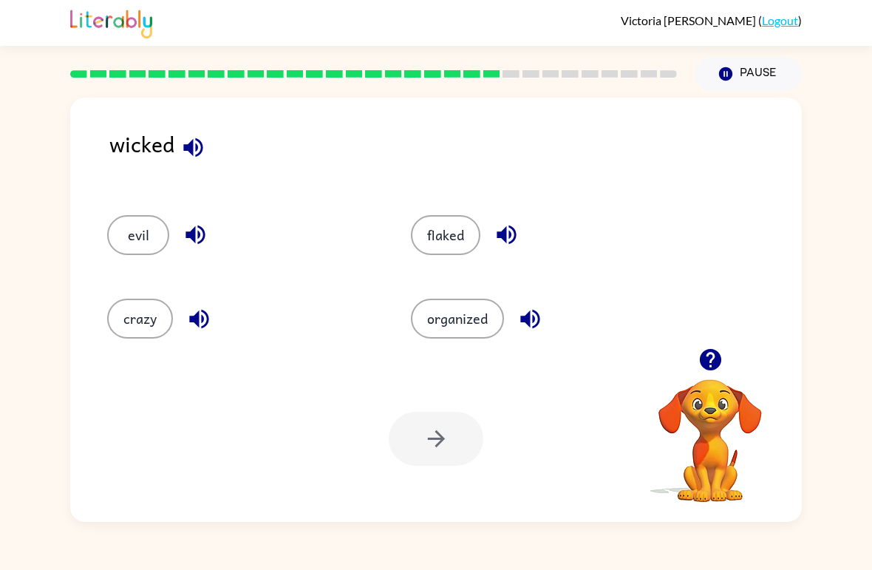
click at [182, 140] on icon "button" at bounding box center [193, 148] width 26 height 26
click at [200, 142] on icon "button" at bounding box center [192, 146] width 19 height 19
click at [120, 208] on div "evil" at bounding box center [231, 229] width 304 height 84
click at [119, 220] on button "evil" at bounding box center [138, 235] width 62 height 40
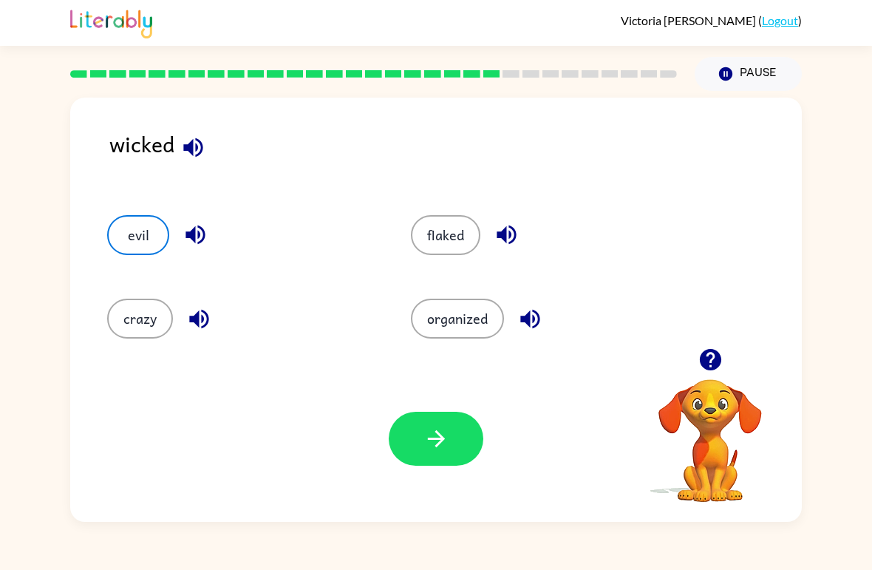
click at [412, 463] on button "button" at bounding box center [436, 439] width 95 height 54
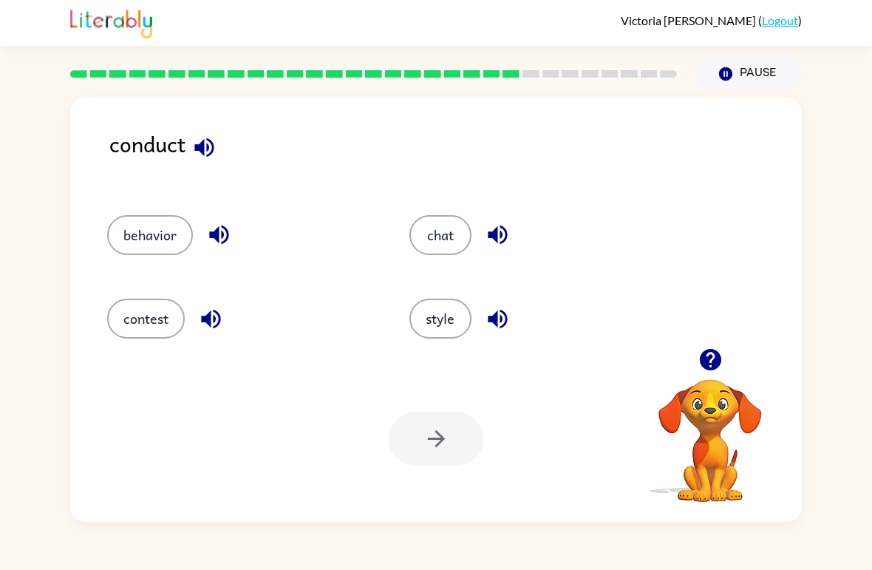
click at [205, 140] on icon "button" at bounding box center [203, 146] width 19 height 19
click at [194, 137] on icon "button" at bounding box center [204, 148] width 26 height 26
click at [152, 314] on button "contest" at bounding box center [146, 319] width 78 height 40
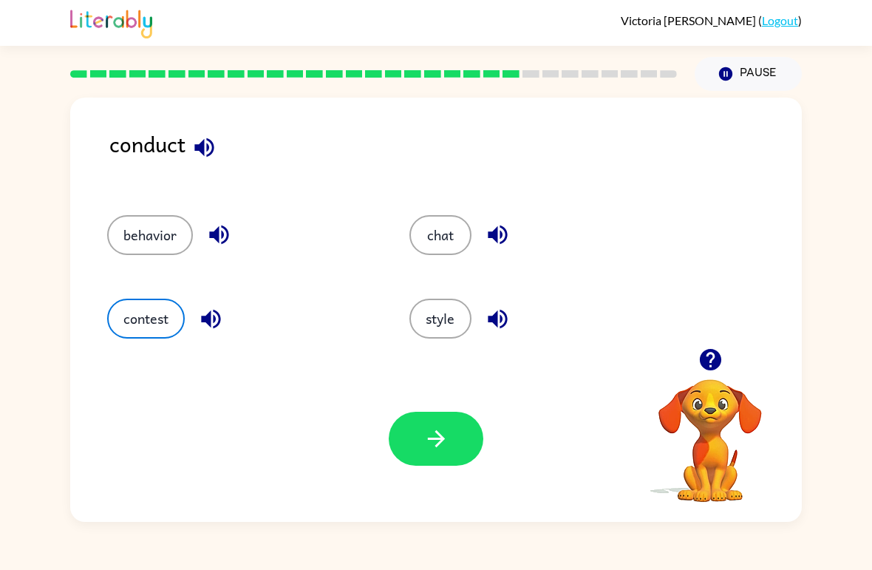
click at [434, 438] on icon "button" at bounding box center [436, 439] width 26 height 26
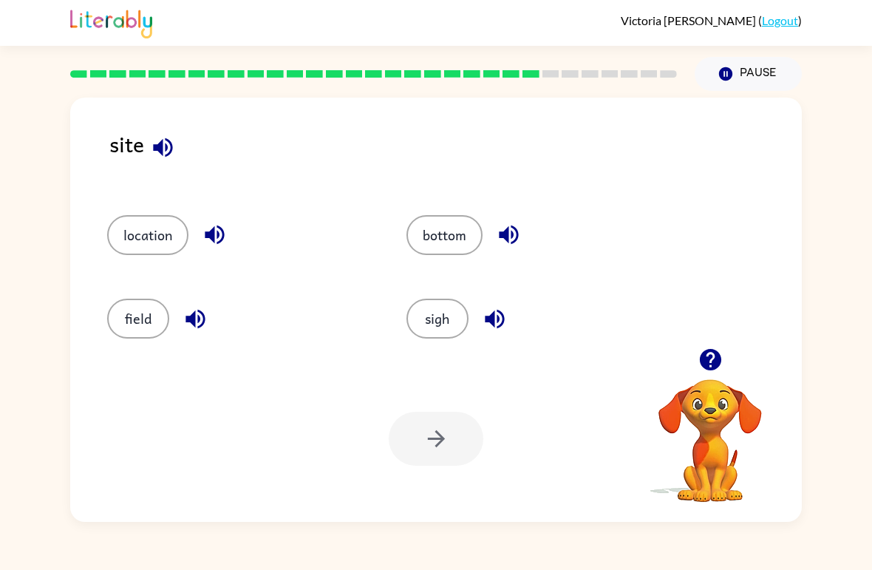
click at [160, 137] on icon "button" at bounding box center [163, 148] width 26 height 26
click at [423, 326] on button "sigh" at bounding box center [437, 319] width 62 height 40
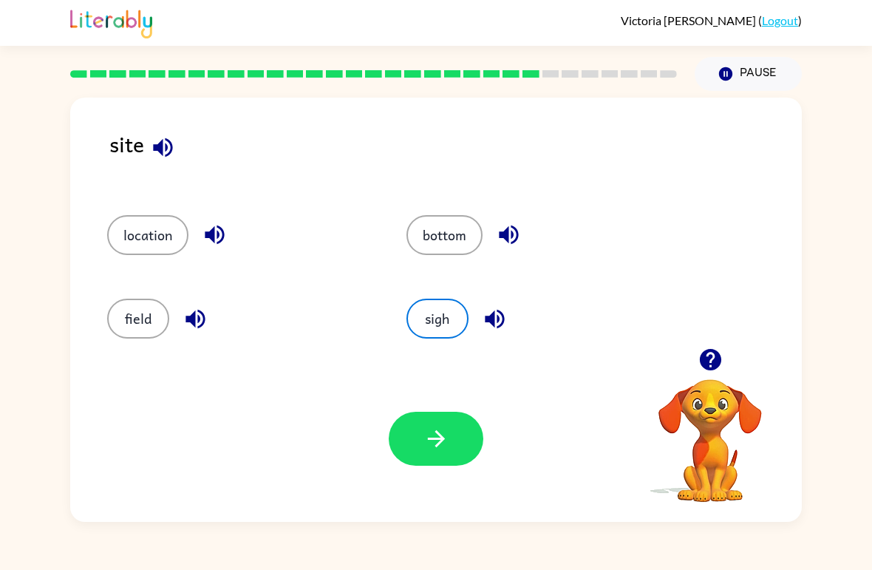
click at [441, 448] on icon "button" at bounding box center [436, 439] width 26 height 26
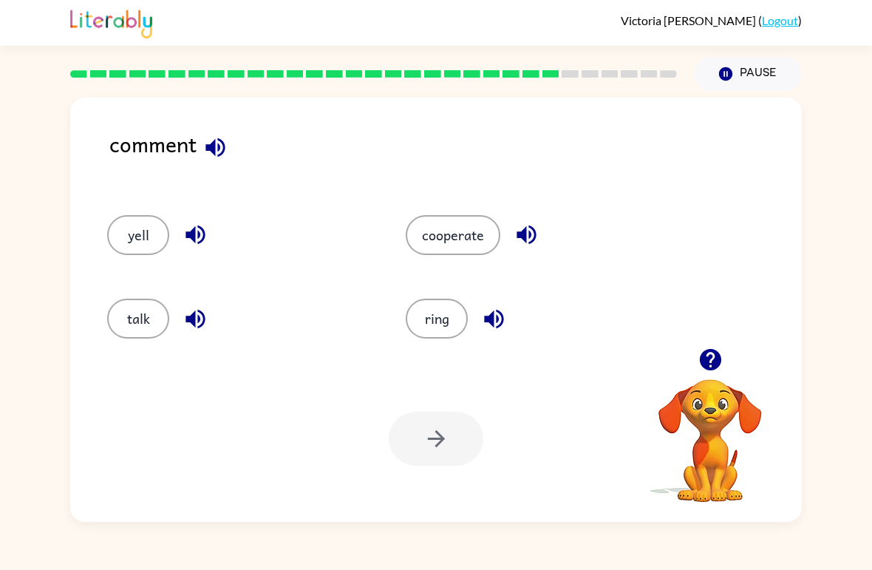
click at [217, 126] on div "comment yell cooperate talk ring Your browser must support playing .mp4 files t…" at bounding box center [436, 310] width 732 height 424
click at [214, 155] on icon "button" at bounding box center [214, 146] width 19 height 19
click at [152, 224] on button "yell" at bounding box center [138, 235] width 62 height 40
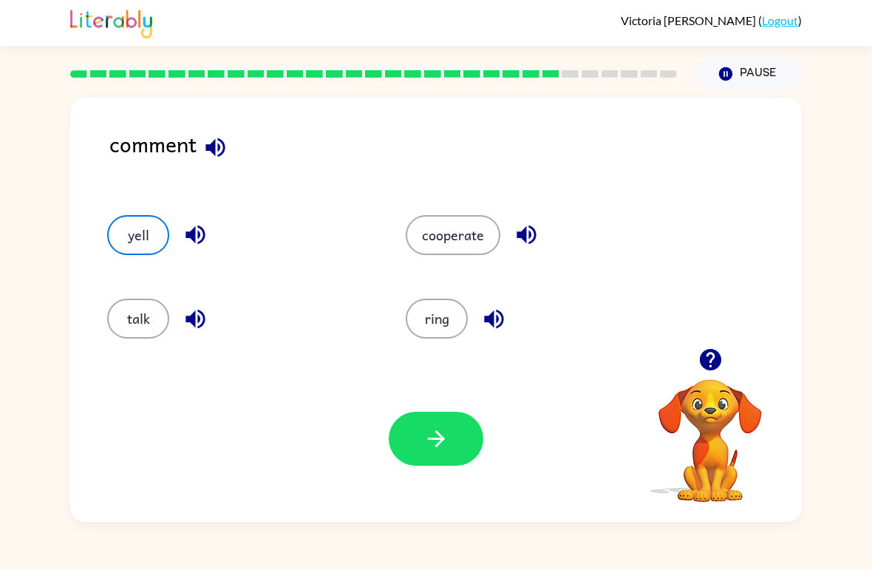
click at [102, 351] on div "talk" at bounding box center [228, 313] width 299 height 84
click at [99, 327] on div "talk" at bounding box center [228, 313] width 299 height 84
click at [151, 325] on button "talk" at bounding box center [138, 319] width 62 height 40
click at [416, 414] on button "button" at bounding box center [436, 439] width 95 height 54
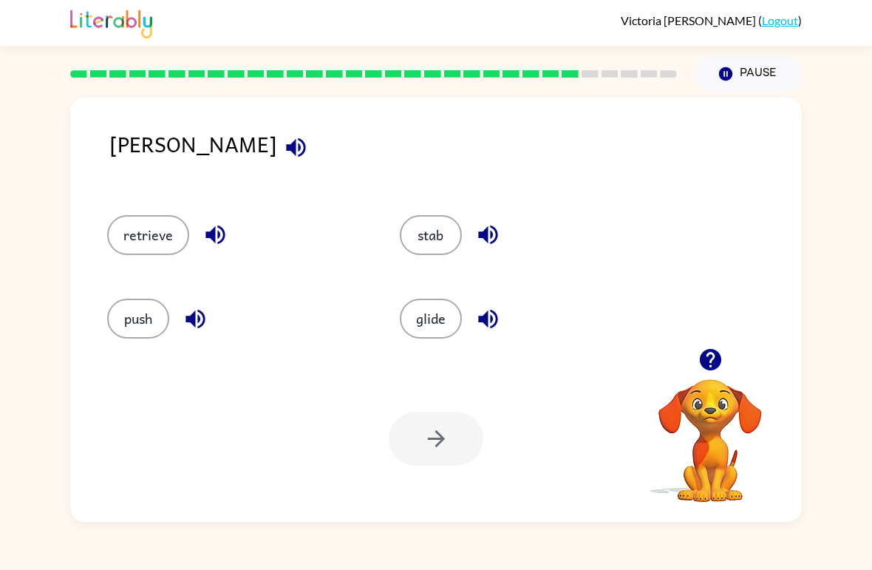
click at [283, 144] on icon "button" at bounding box center [296, 148] width 26 height 26
click at [450, 324] on button "glide" at bounding box center [431, 319] width 62 height 40
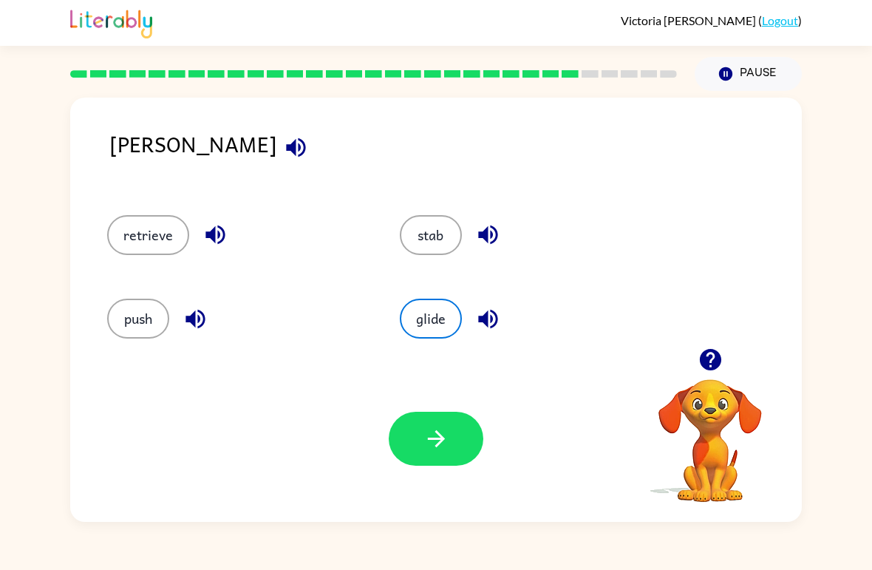
click at [432, 442] on icon "button" at bounding box center [436, 439] width 26 height 26
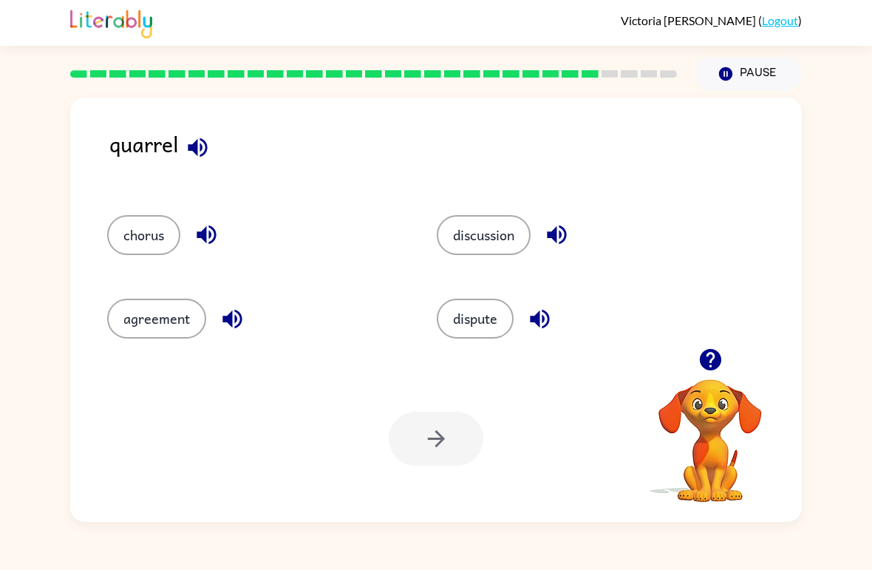
click at [189, 138] on icon "button" at bounding box center [198, 148] width 26 height 26
click at [196, 145] on icon "button" at bounding box center [197, 146] width 19 height 19
click at [505, 243] on button "discussion" at bounding box center [484, 235] width 94 height 40
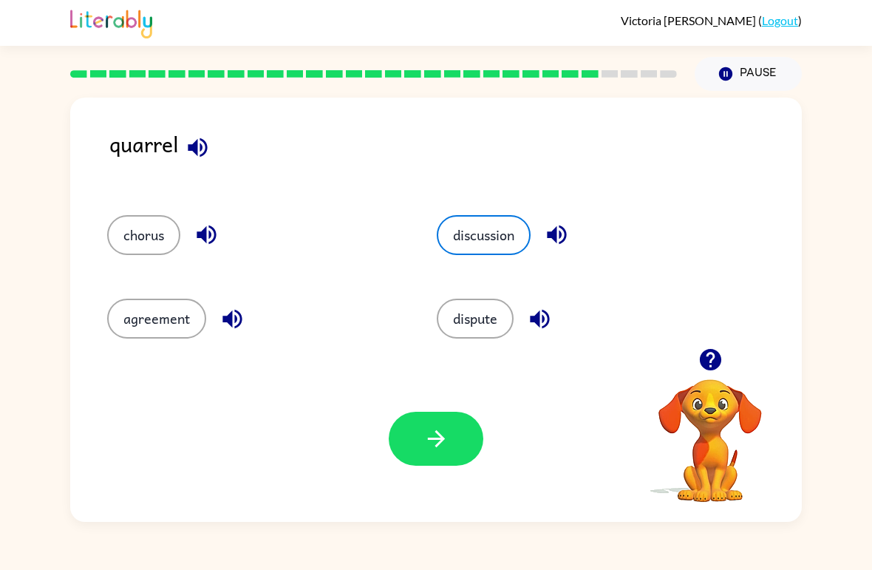
click at [412, 462] on button "button" at bounding box center [436, 439] width 95 height 54
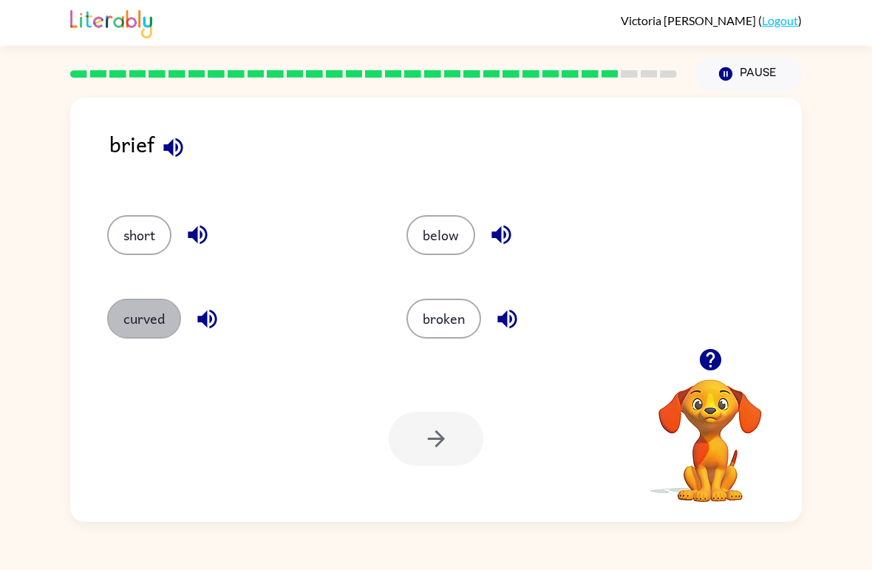
click at [152, 324] on button "curved" at bounding box center [144, 319] width 74 height 40
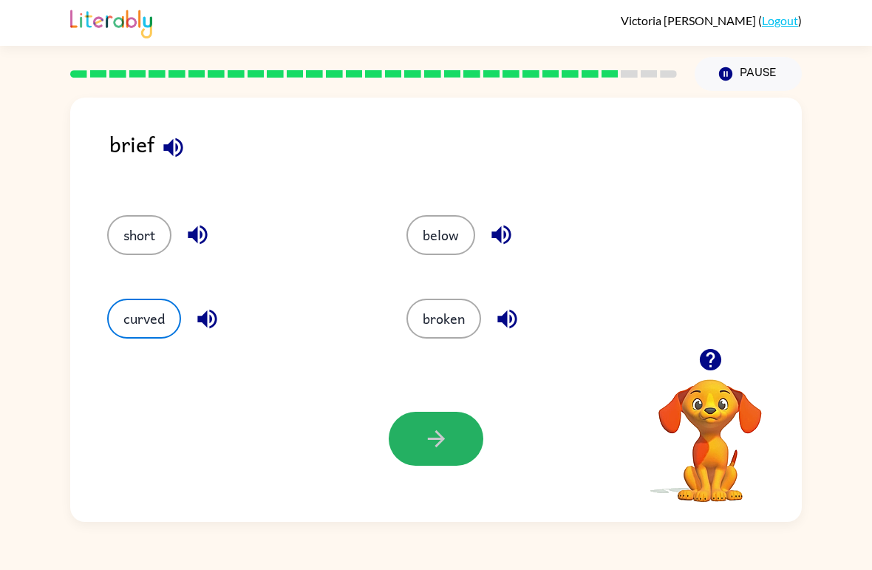
click at [442, 434] on icon "button" at bounding box center [436, 439] width 26 height 26
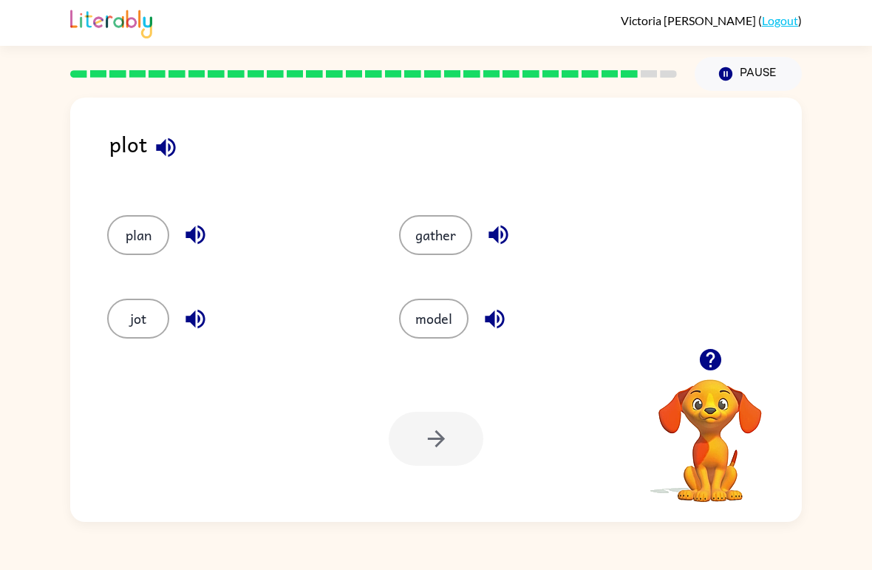
click at [173, 133] on button "button" at bounding box center [166, 148] width 38 height 38
click at [440, 332] on button "model" at bounding box center [433, 319] width 69 height 40
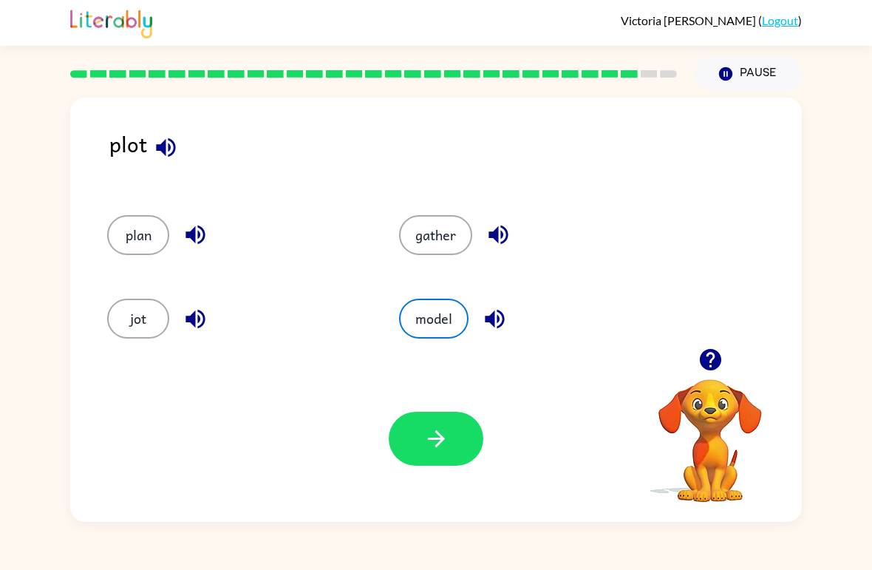
click at [409, 425] on button "button" at bounding box center [436, 439] width 95 height 54
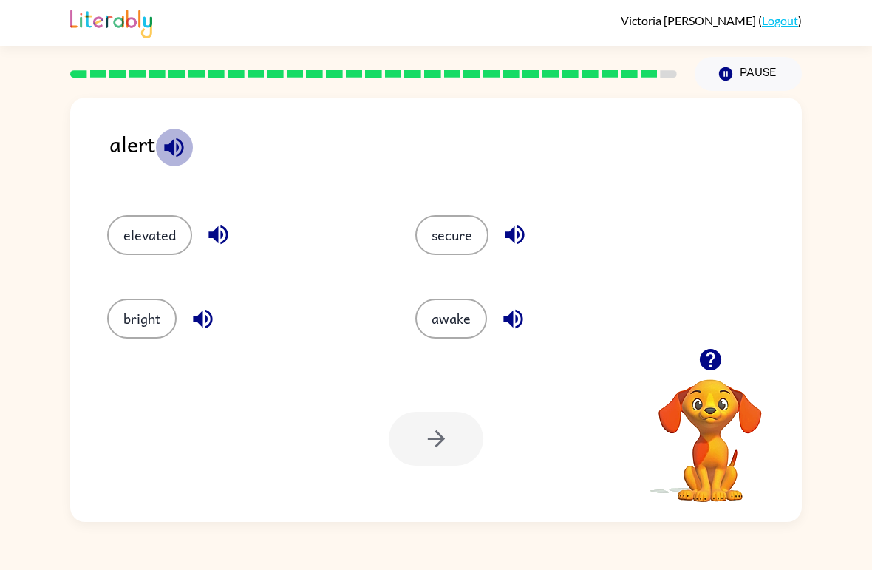
click at [166, 141] on icon "button" at bounding box center [174, 148] width 26 height 26
click at [187, 146] on button "button" at bounding box center [174, 148] width 38 height 38
click at [206, 311] on icon "button" at bounding box center [202, 318] width 19 height 19
click at [211, 208] on div "elevated" at bounding box center [233, 229] width 308 height 84
click at [222, 235] on icon "button" at bounding box center [217, 234] width 19 height 19
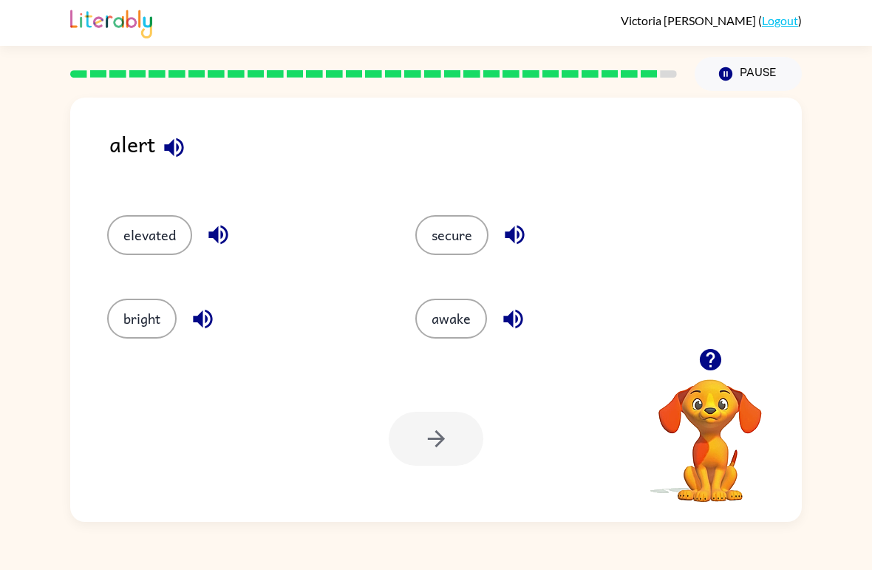
click at [176, 234] on button "elevated" at bounding box center [149, 235] width 85 height 40
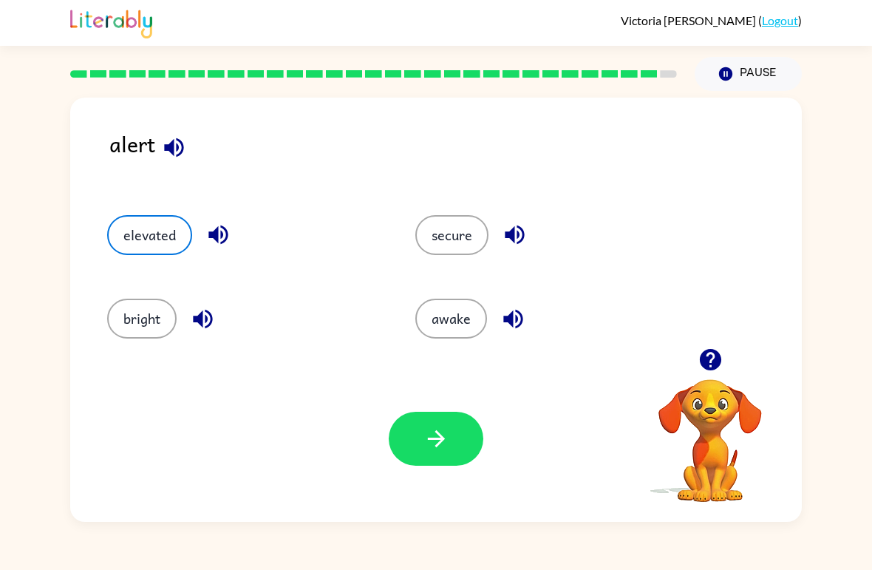
click at [446, 457] on button "button" at bounding box center [436, 439] width 95 height 54
